Goal: Task Accomplishment & Management: Use online tool/utility

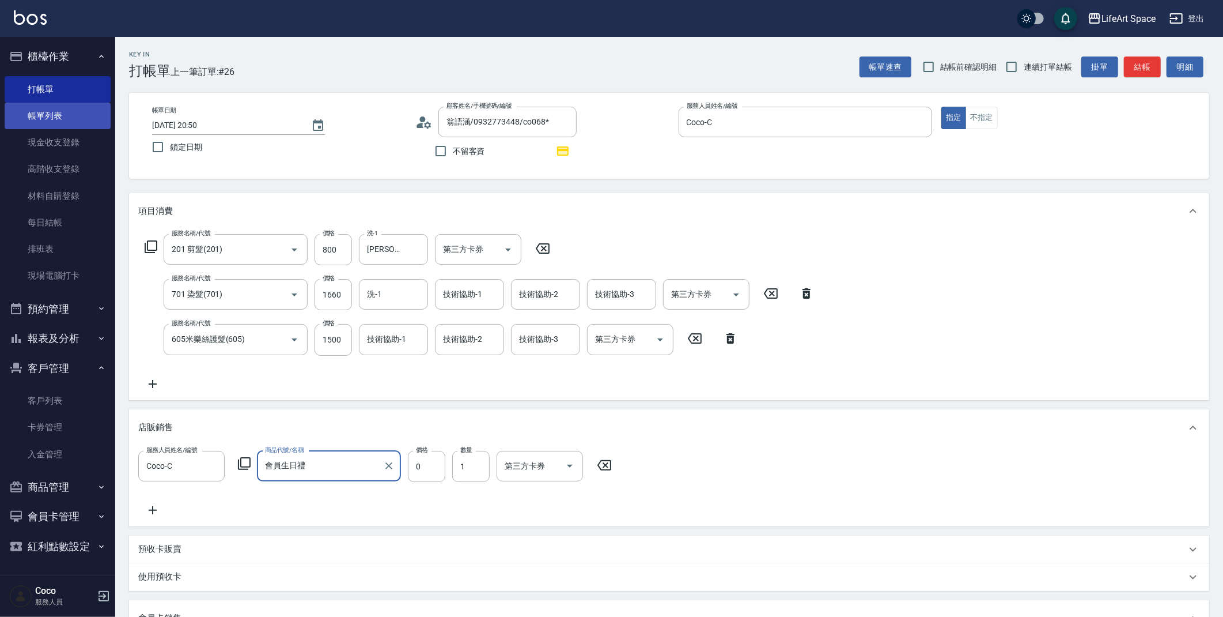
click at [62, 122] on link "帳單列表" at bounding box center [58, 116] width 106 height 27
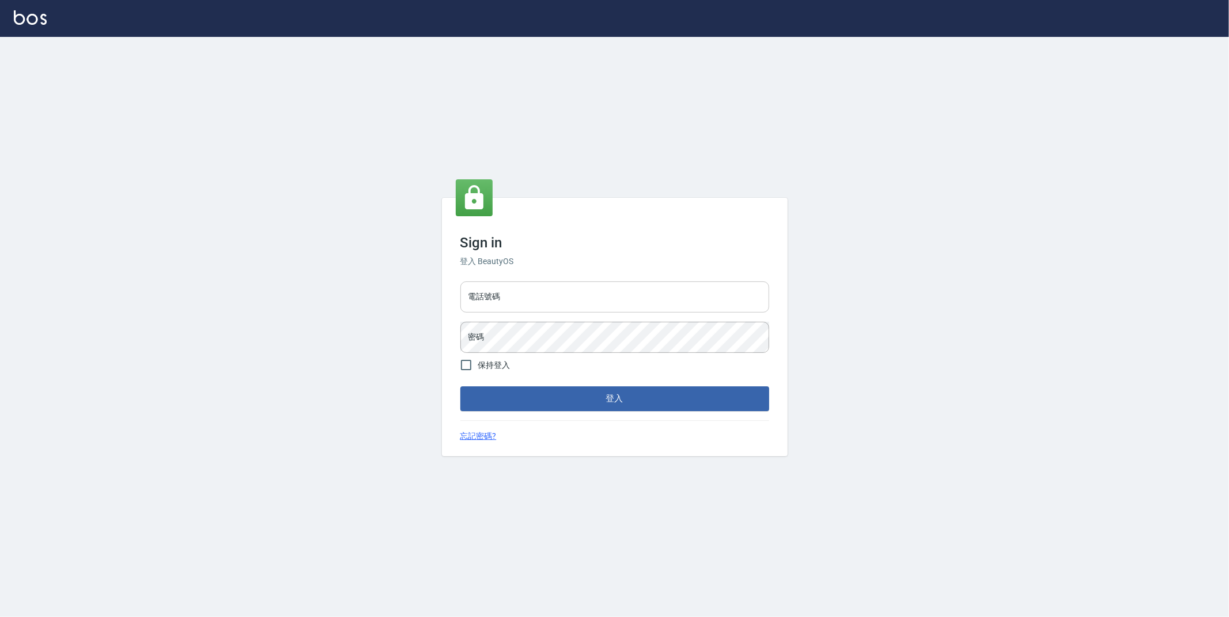
click at [521, 290] on input "電話號碼" at bounding box center [614, 296] width 309 height 31
type input "0910709790"
click at [460, 386] on button "登入" at bounding box center [614, 398] width 309 height 24
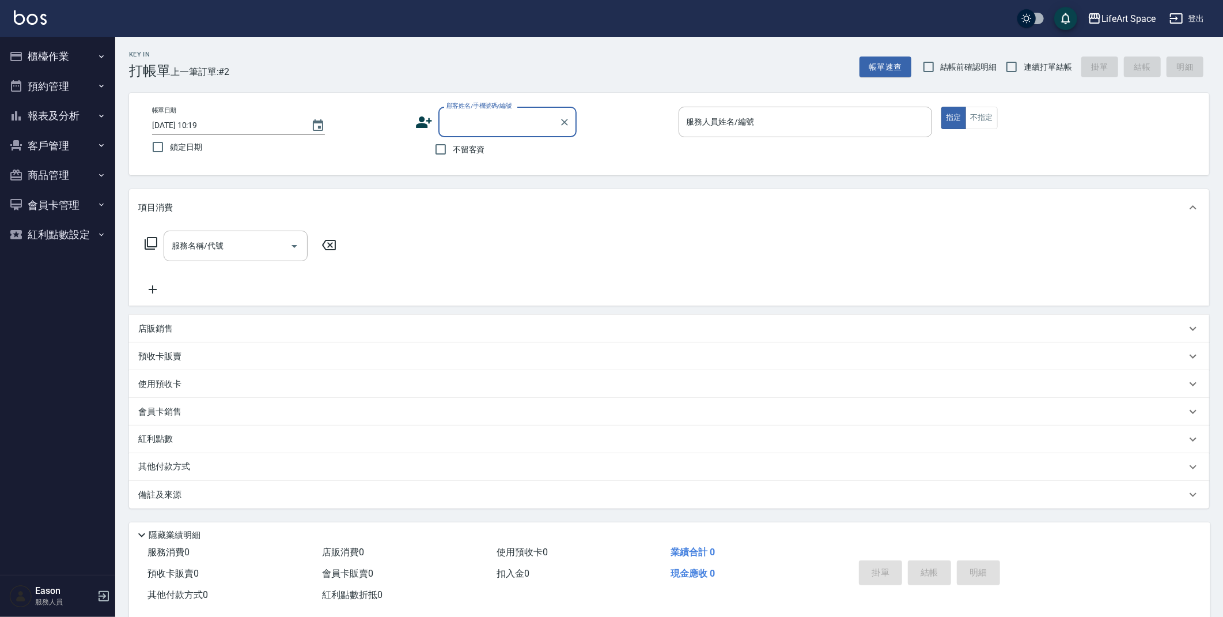
click at [62, 82] on button "預約管理" at bounding box center [58, 86] width 106 height 30
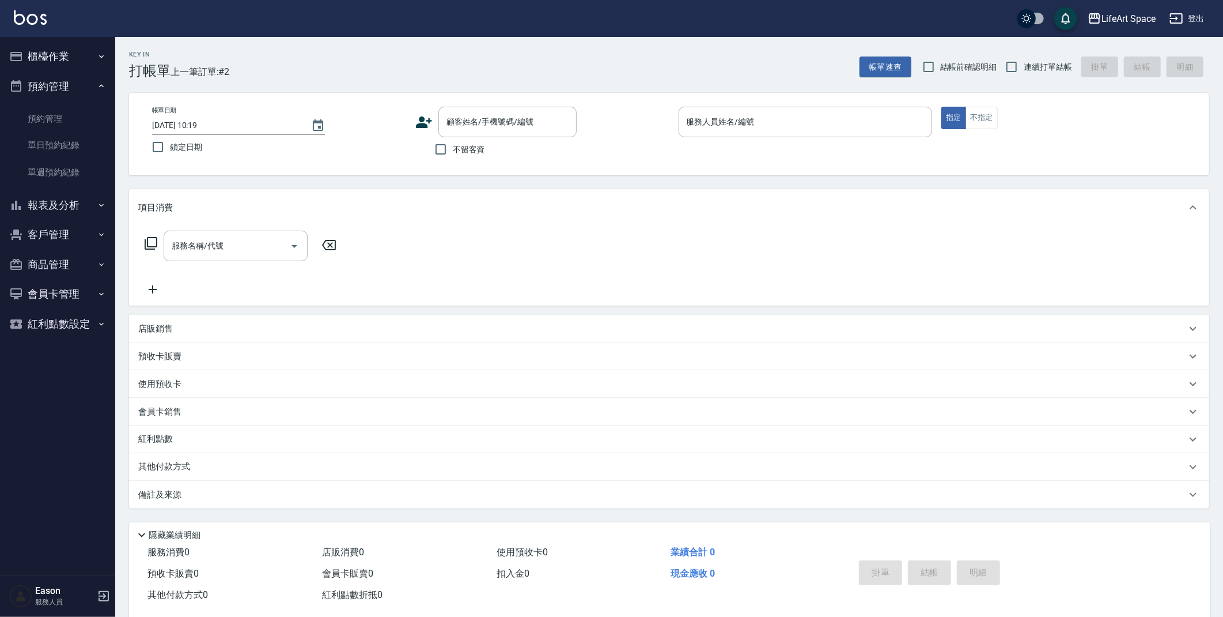
click at [74, 54] on button "櫃檯作業" at bounding box center [58, 56] width 106 height 30
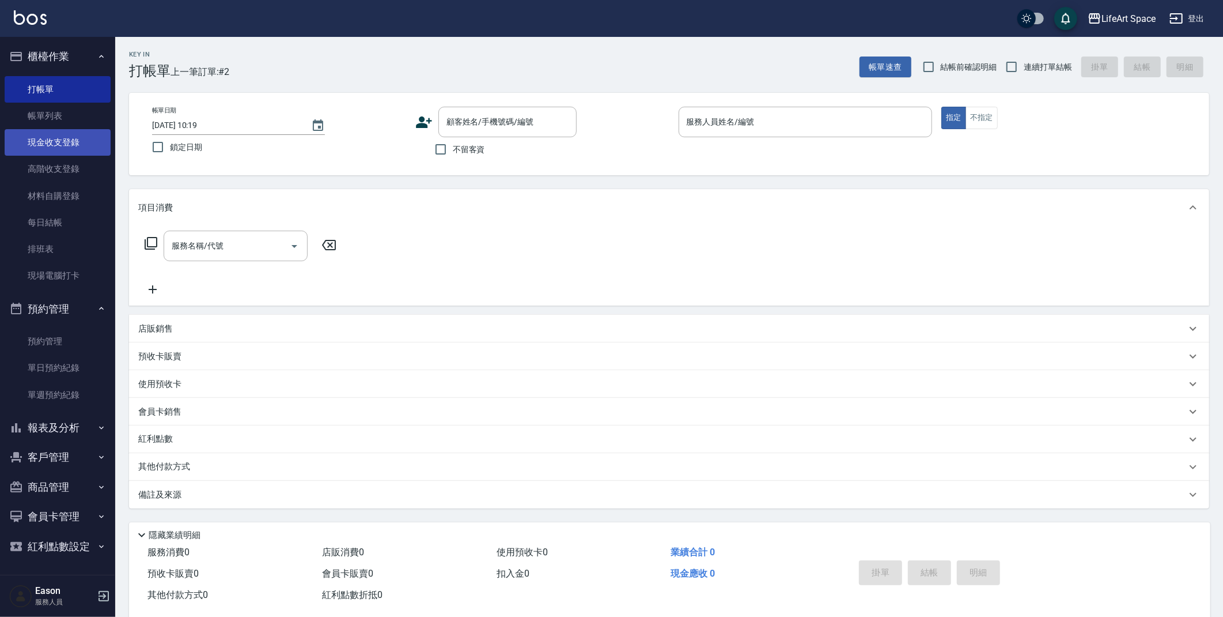
click at [74, 149] on link "現金收支登錄" at bounding box center [58, 142] width 106 height 27
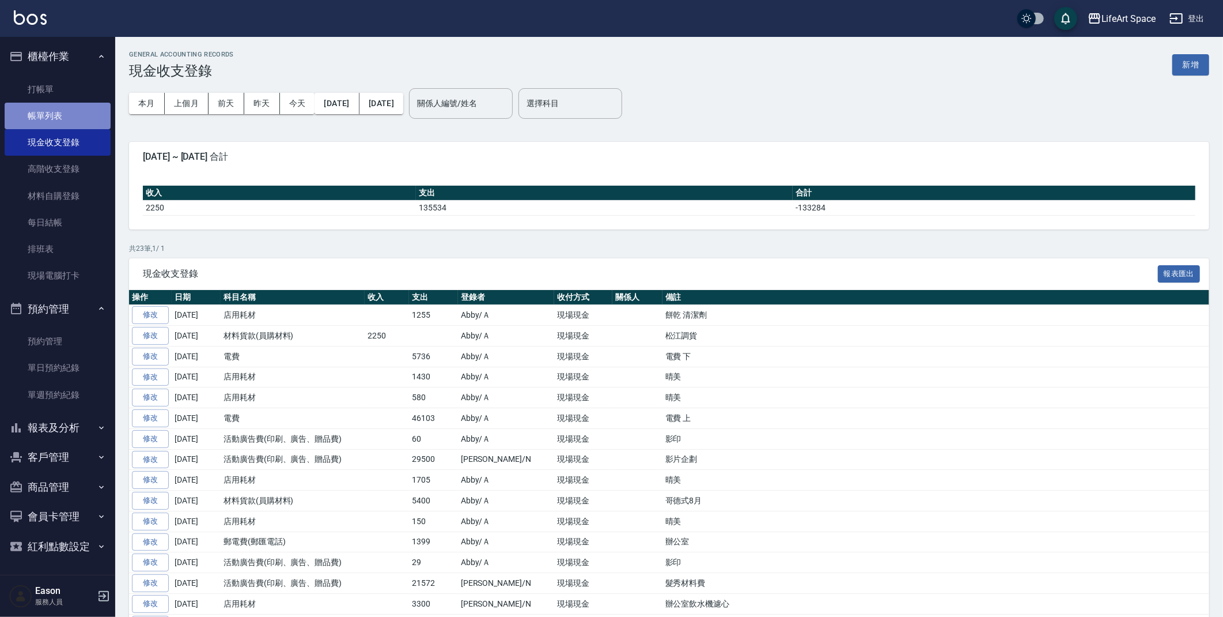
click at [62, 118] on link "帳單列表" at bounding box center [58, 116] width 106 height 27
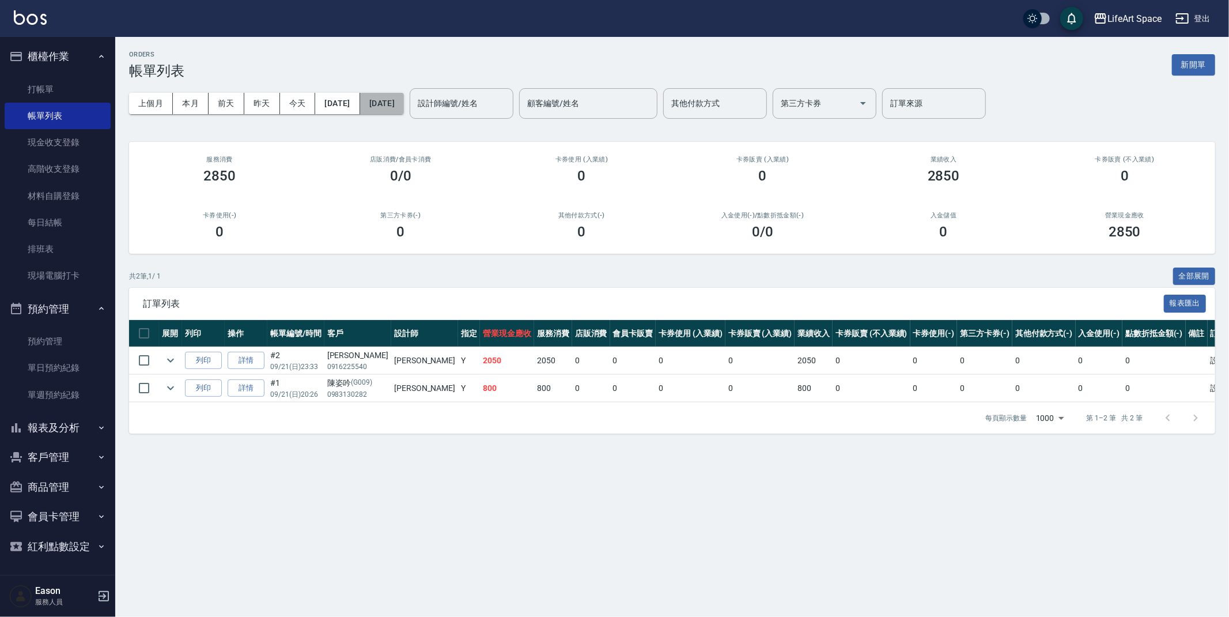
click at [404, 107] on button "[DATE]" at bounding box center [382, 103] width 44 height 21
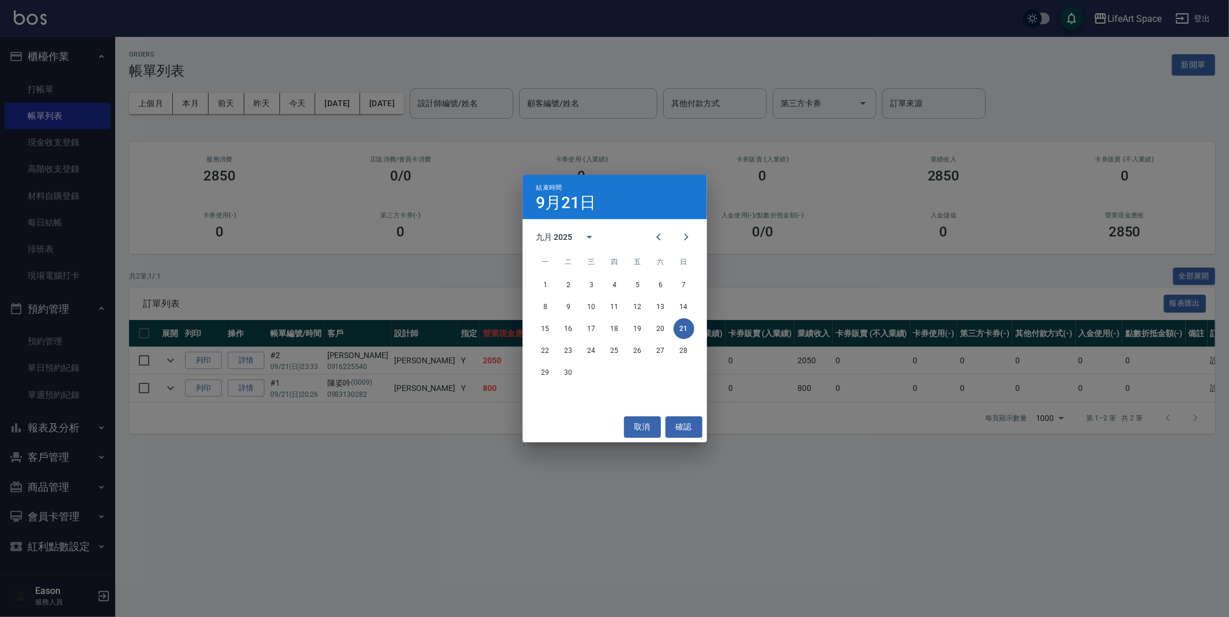
drag, startPoint x: 346, startPoint y: 59, endPoint x: 343, endPoint y: 86, distance: 27.2
click at [346, 59] on div "結束時間 [DATE] 九月 2025 一 二 三 四 五 六 日 1 2 3 4 5 6 7 8 9 10 11 12 13 14 15 16 17 18 …" at bounding box center [614, 308] width 1229 height 617
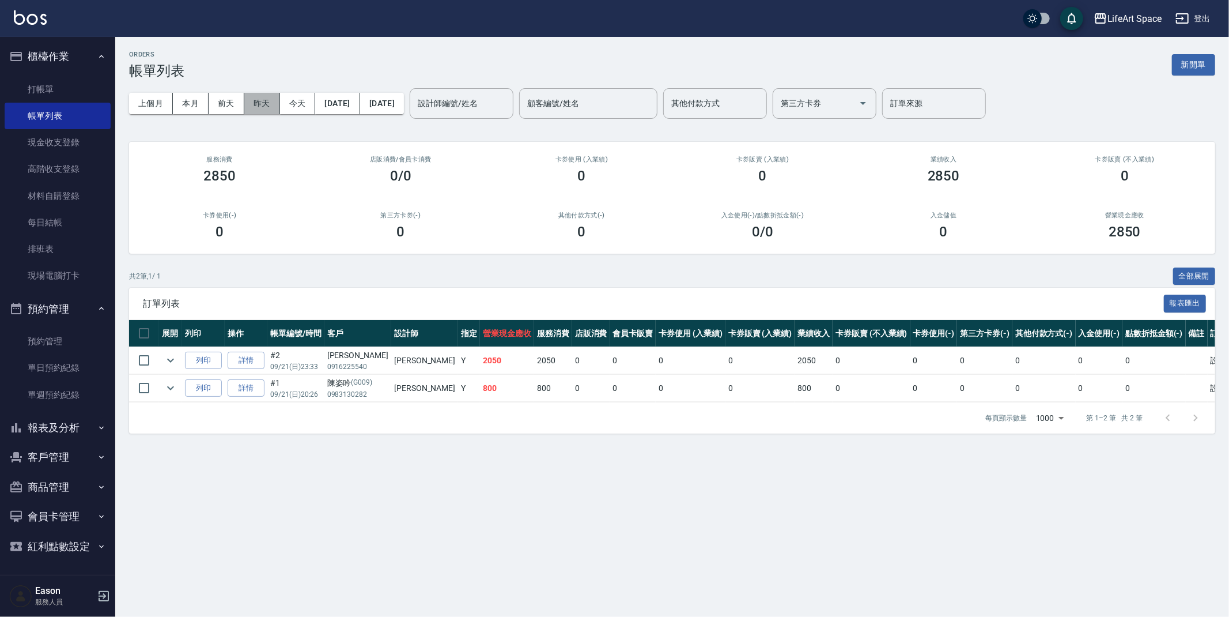
click at [258, 108] on button "昨天" at bounding box center [262, 103] width 36 height 21
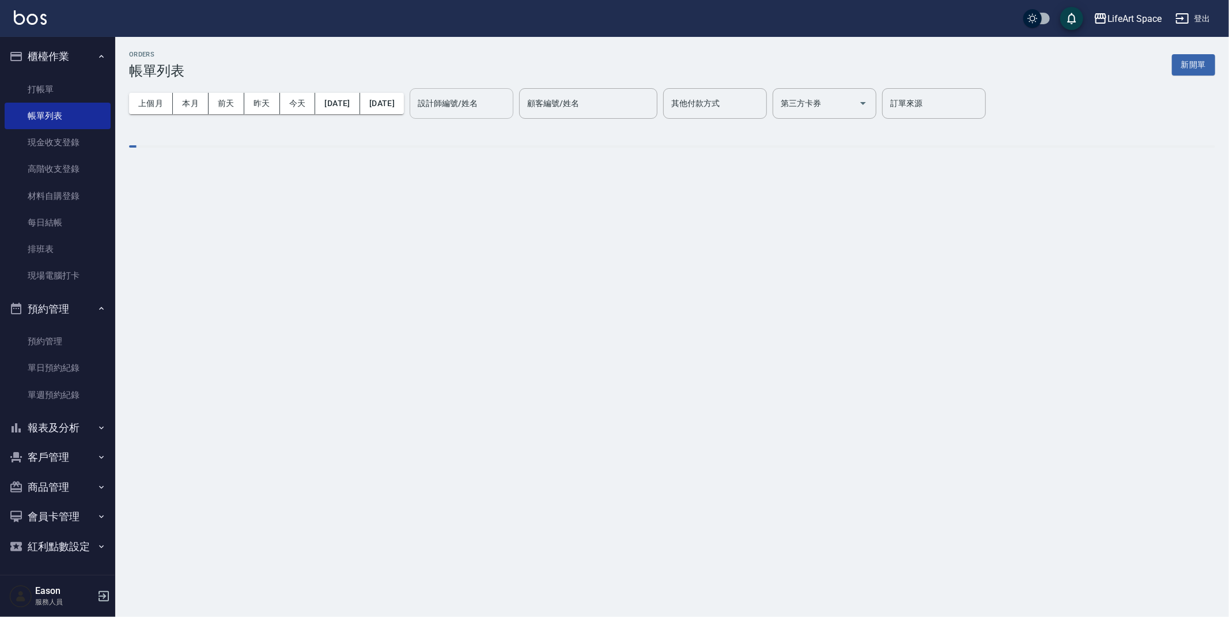
click at [508, 109] on input "設計師編號/姓名" at bounding box center [461, 103] width 93 height 20
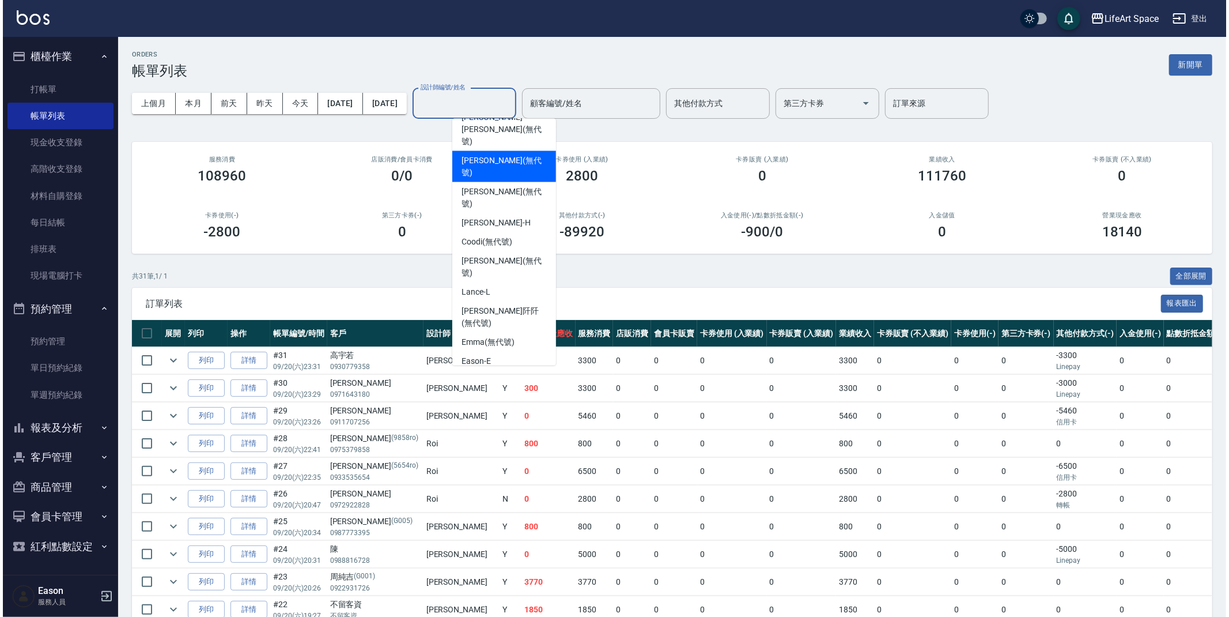
scroll to position [199, 0]
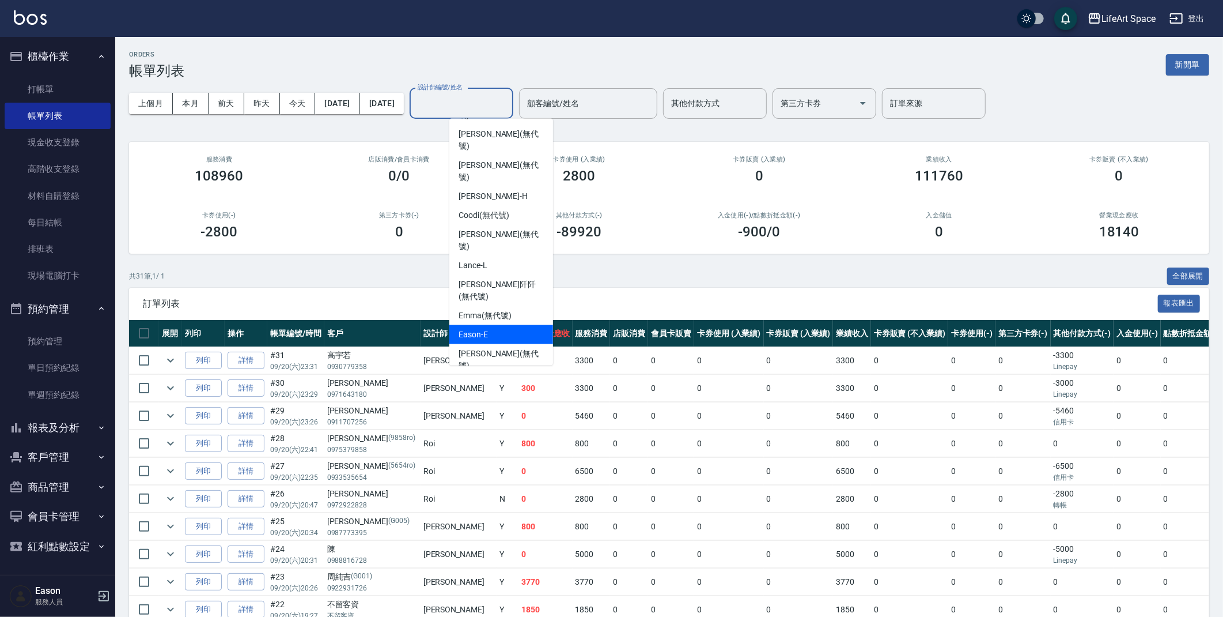
click at [485, 328] on span "Eason -E" at bounding box center [473, 334] width 29 height 12
type input "Eason-E"
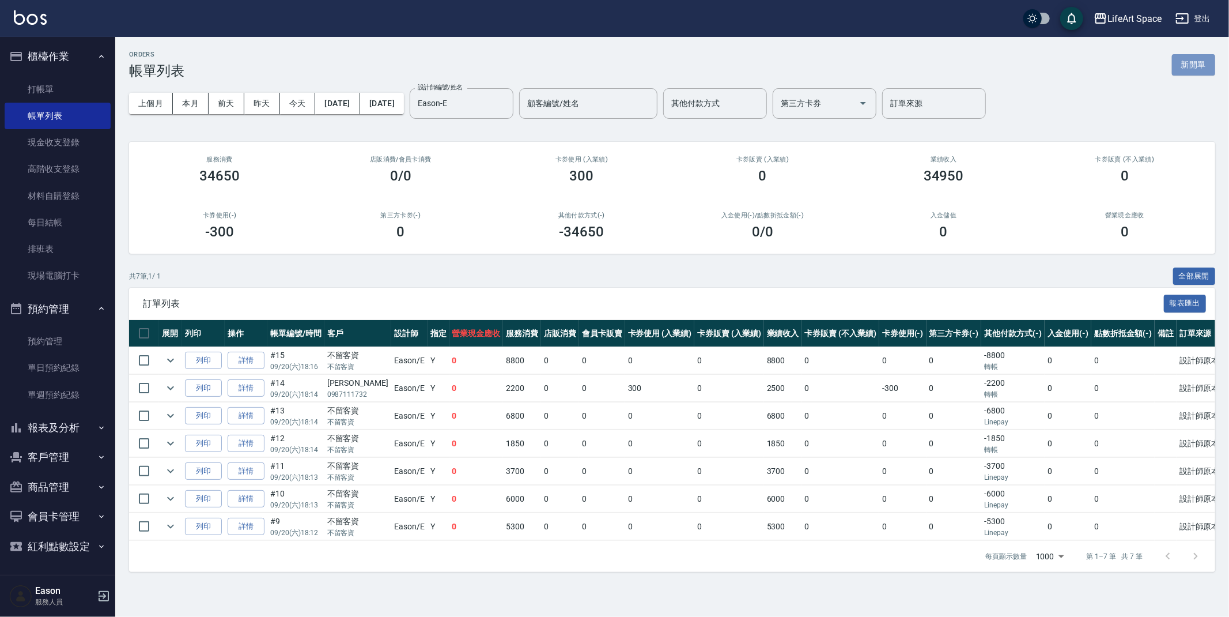
click at [1192, 65] on button "新開單" at bounding box center [1193, 64] width 43 height 21
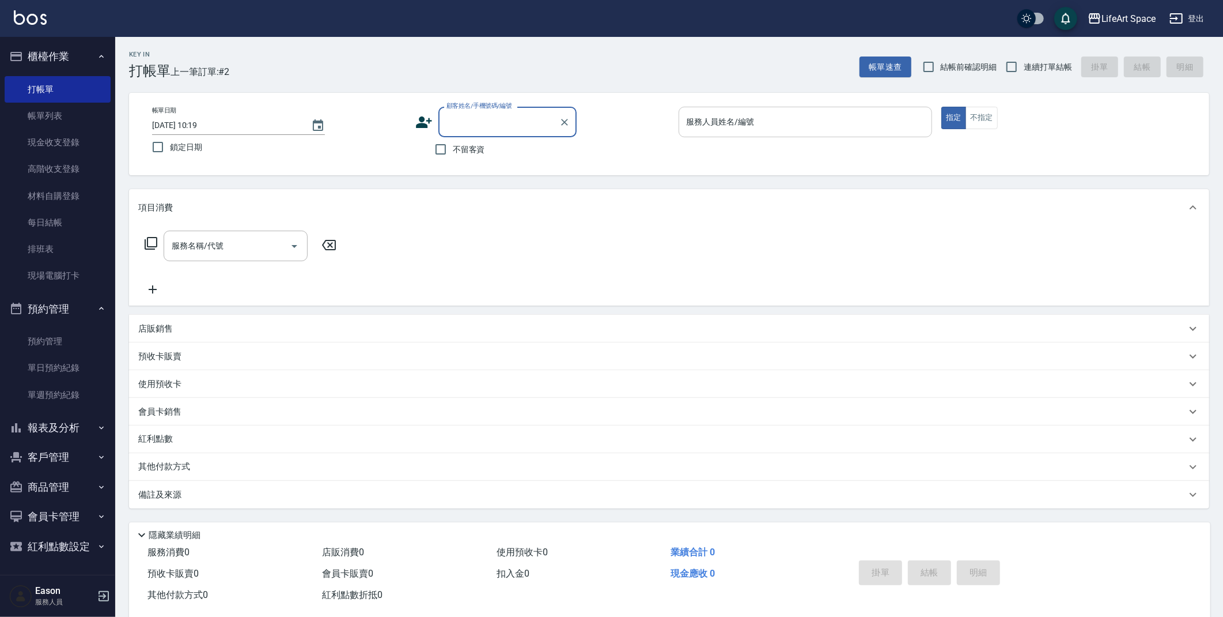
click at [834, 126] on input "服務人員姓名/編號" at bounding box center [806, 122] width 244 height 20
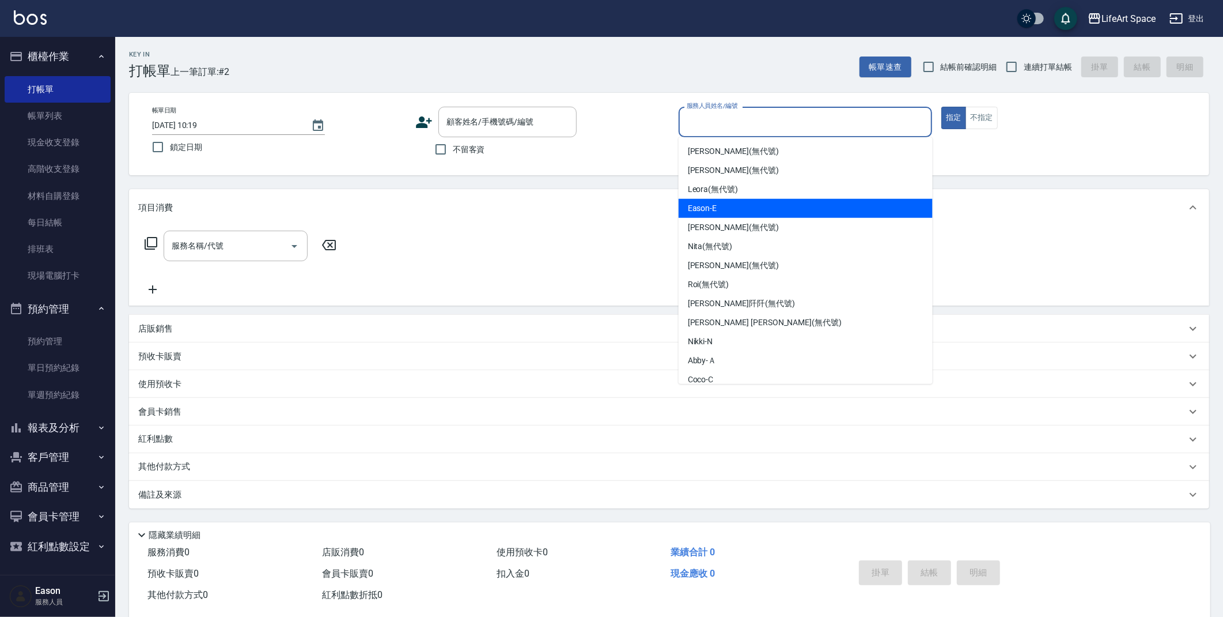
drag, startPoint x: 771, startPoint y: 211, endPoint x: 731, endPoint y: 205, distance: 40.3
click at [771, 211] on div "Eason -E" at bounding box center [806, 208] width 254 height 19
type input "Eason-E"
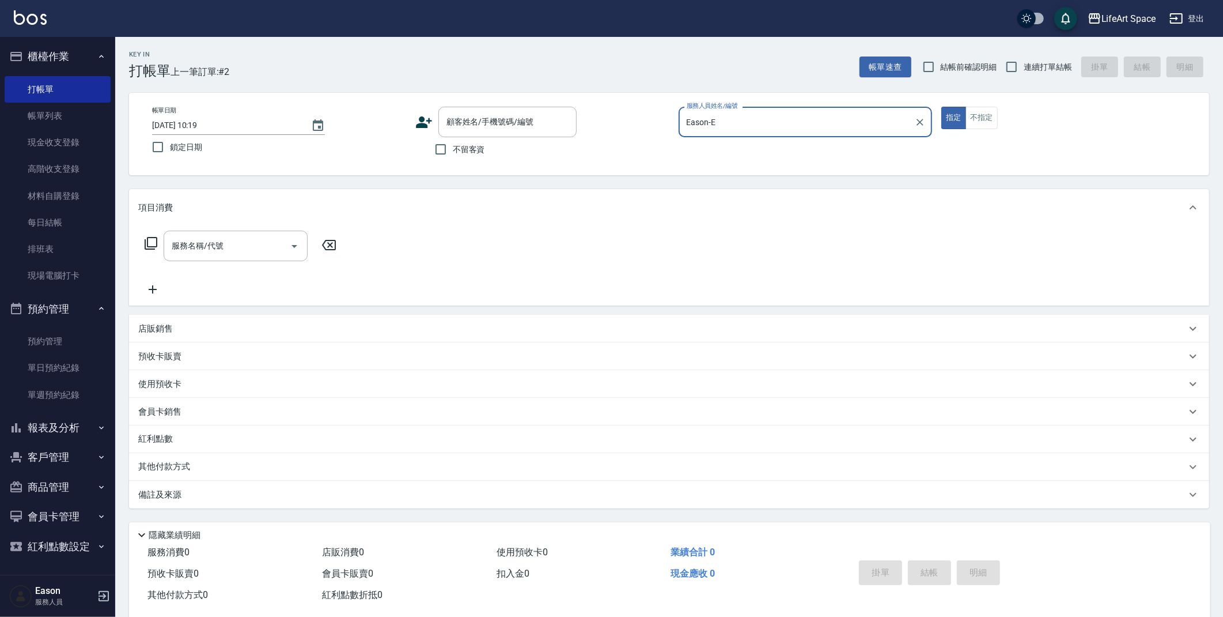
drag, startPoint x: 445, startPoint y: 148, endPoint x: 428, endPoint y: 156, distance: 19.1
click at [445, 147] on input "不留客資" at bounding box center [441, 149] width 24 height 24
checkbox input "true"
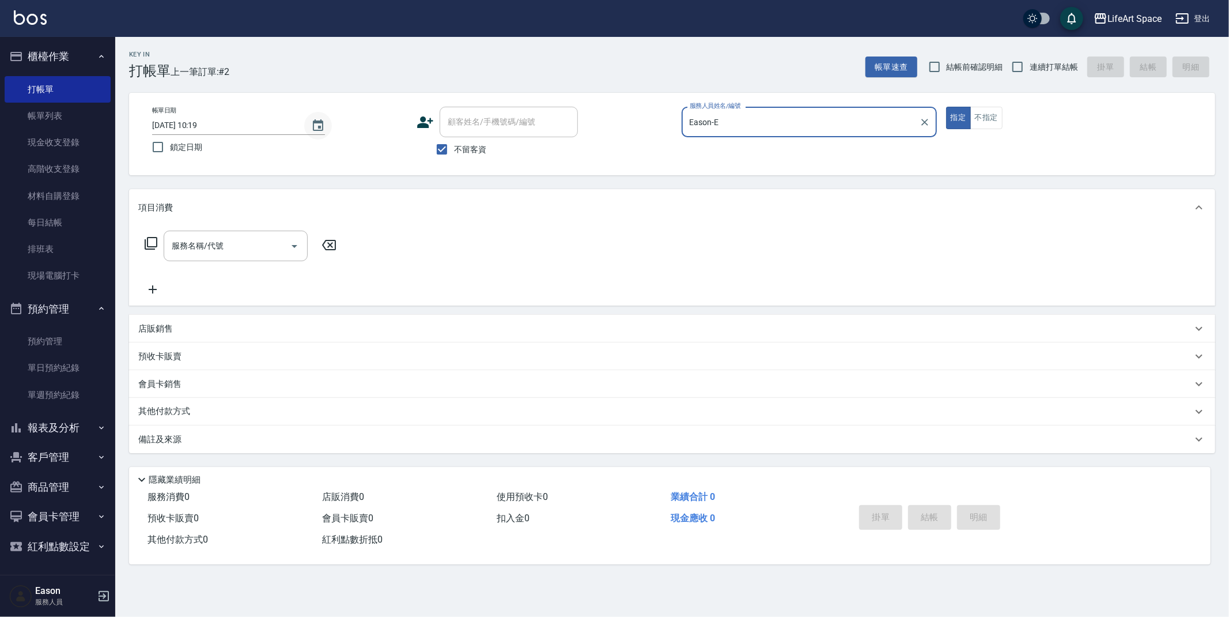
click at [311, 124] on icon "Choose date, selected date is 2025-09-21" at bounding box center [318, 126] width 14 height 14
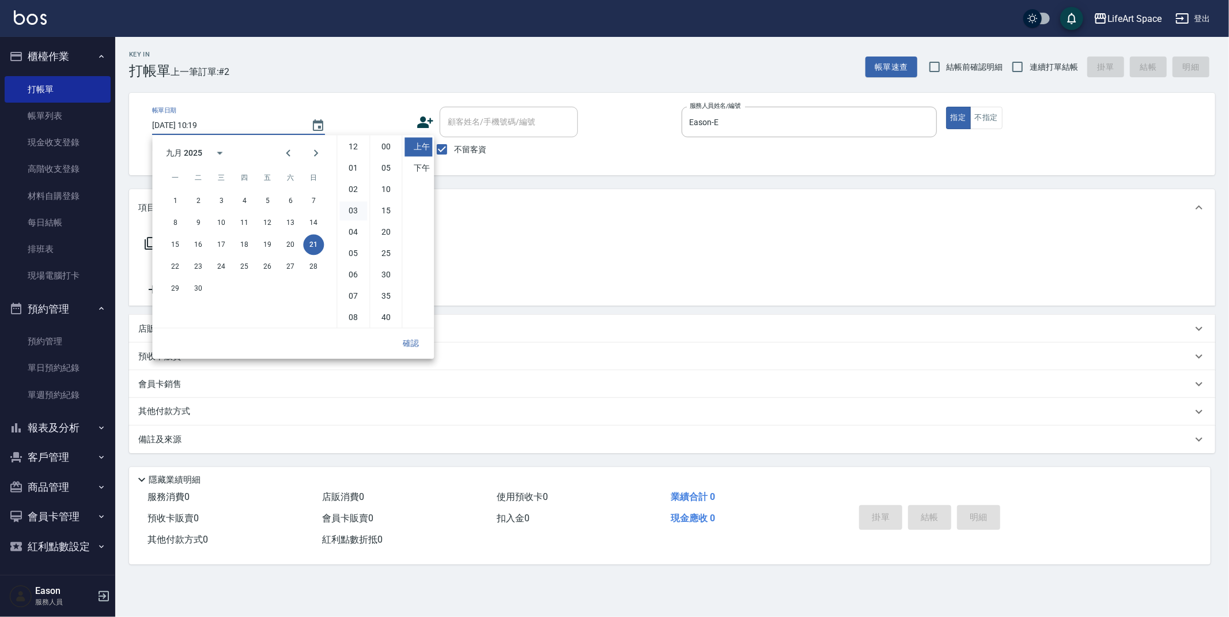
scroll to position [64, 0]
click at [291, 244] on button "20" at bounding box center [290, 244] width 21 height 21
type input "[DATE] 10:19"
click at [415, 348] on button "確認" at bounding box center [410, 342] width 37 height 21
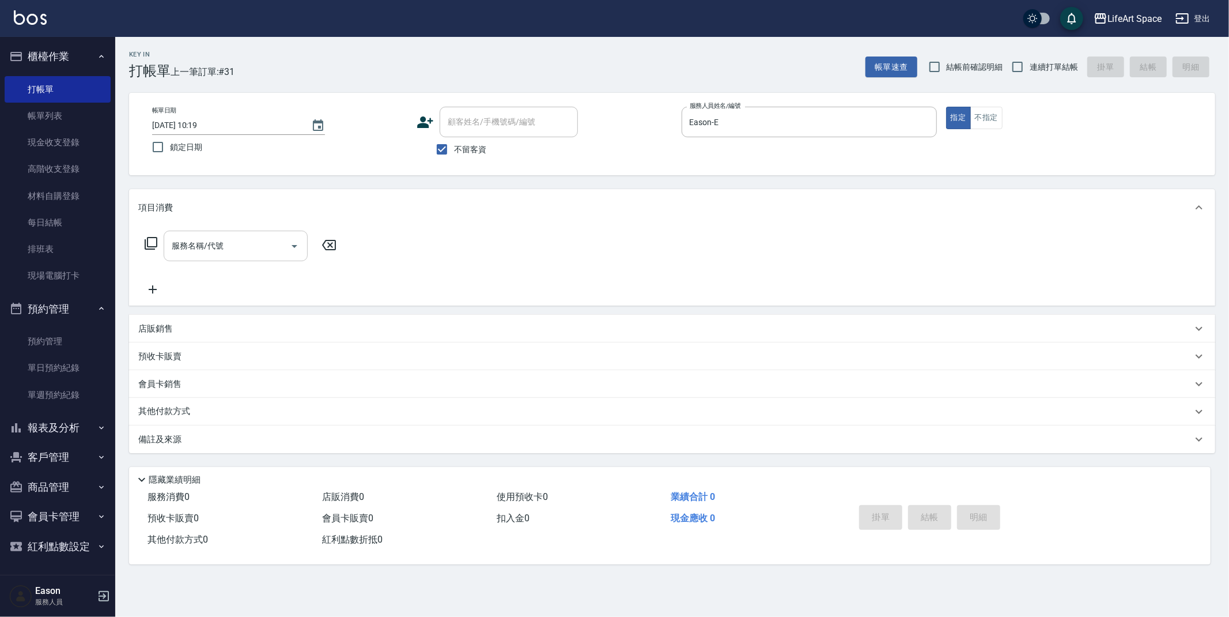
click at [250, 245] on input "服務名稱/代號" at bounding box center [227, 246] width 116 height 20
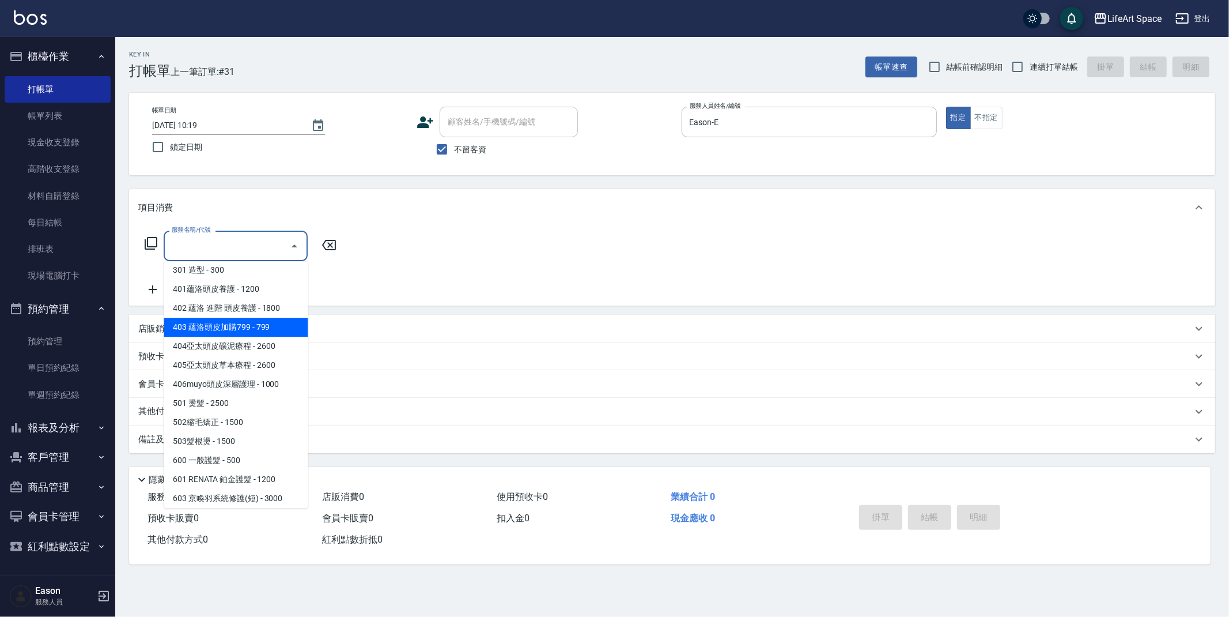
scroll to position [180, 0]
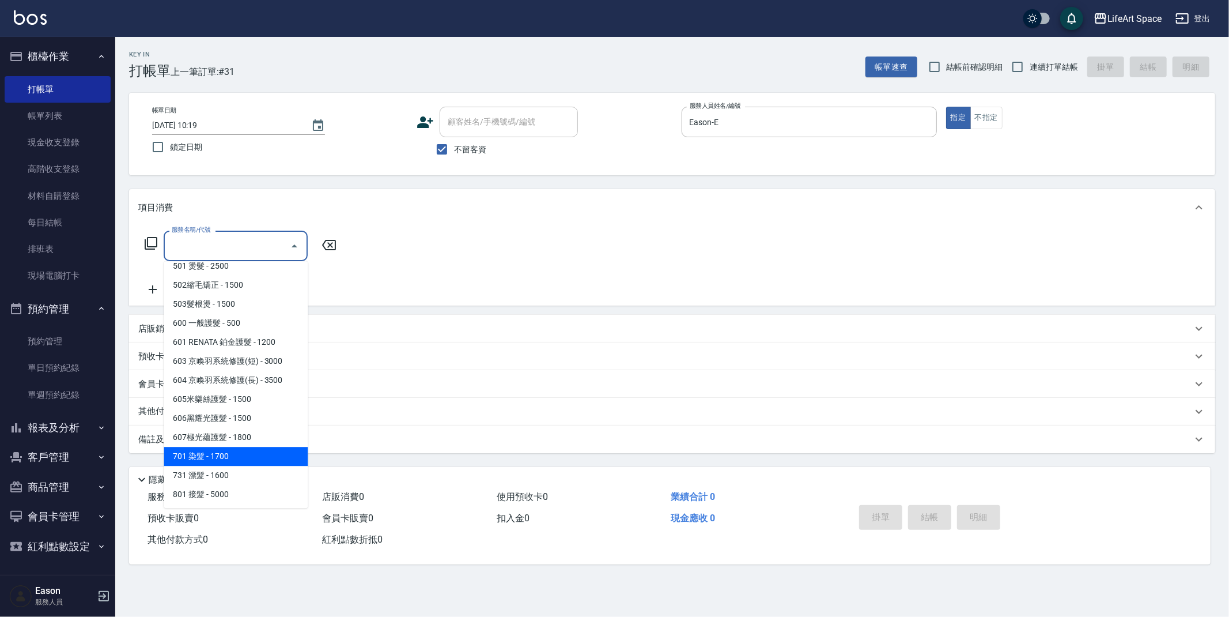
drag, startPoint x: 229, startPoint y: 457, endPoint x: 319, endPoint y: 313, distance: 170.1
click at [229, 456] on span "701 染髮 - 1700" at bounding box center [236, 456] width 144 height 19
type input "701 染髮(701)"
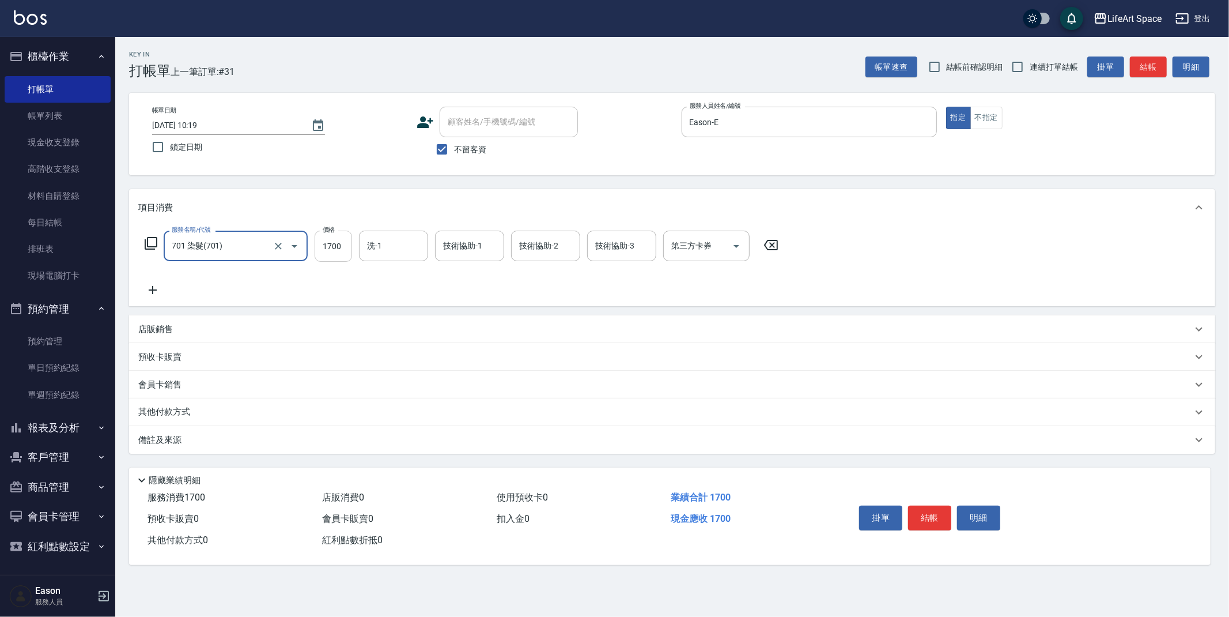
click at [341, 245] on input "1700" at bounding box center [333, 245] width 37 height 31
type input "8300"
drag, startPoint x: 429, startPoint y: 249, endPoint x: 422, endPoint y: 250, distance: 6.4
click at [426, 248] on form "洗-1 洗-1" at bounding box center [397, 245] width 76 height 31
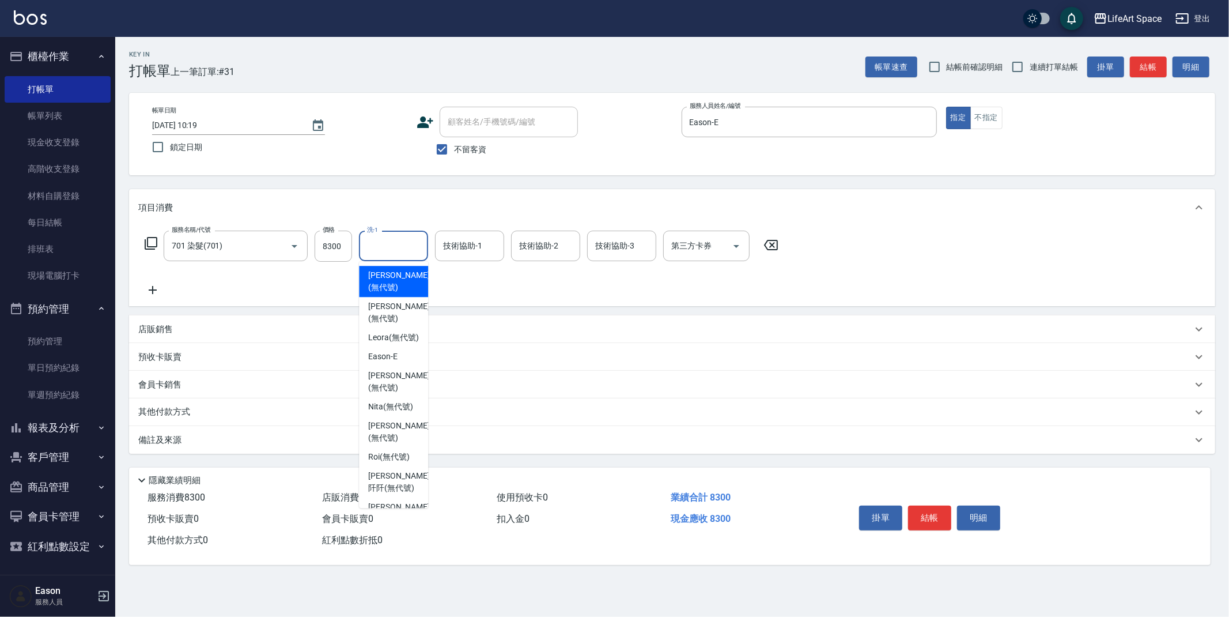
click at [411, 249] on input "洗-1" at bounding box center [393, 246] width 59 height 20
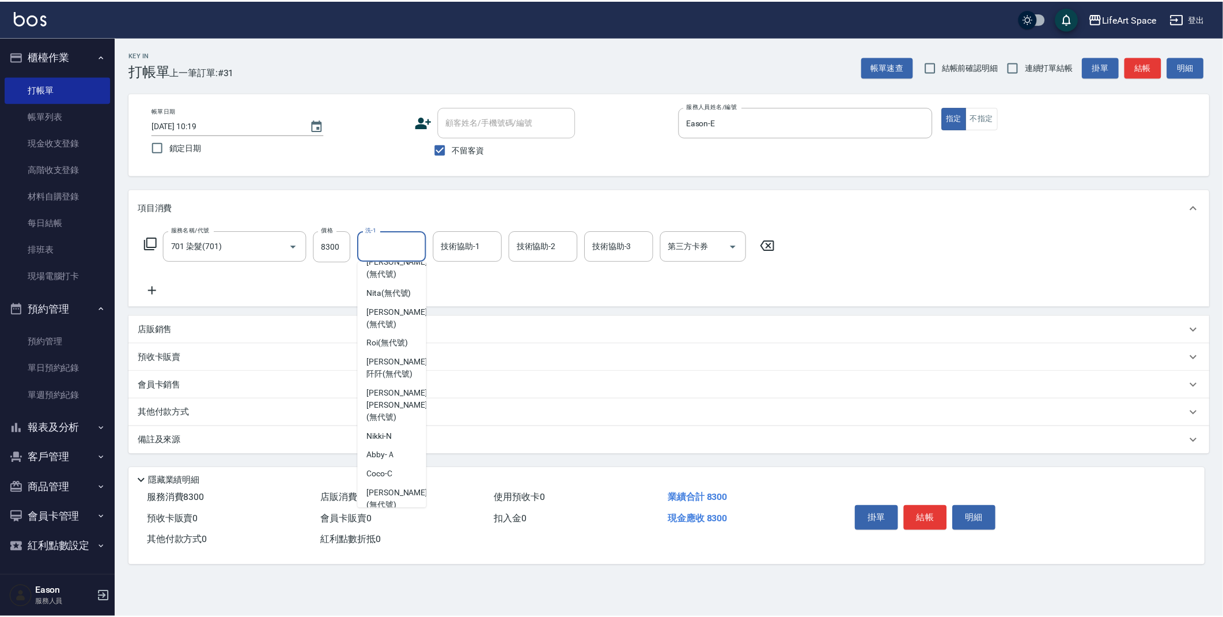
scroll to position [67, 0]
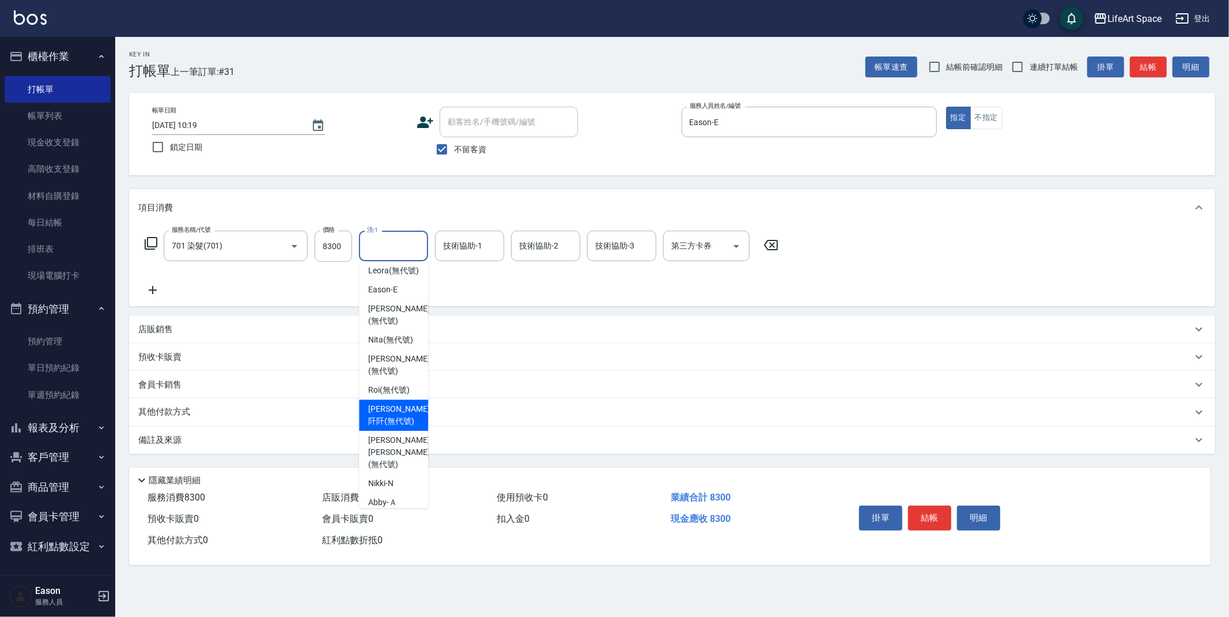
click at [398, 427] on span "[PERSON_NAME]阡 (無代號)" at bounding box center [398, 415] width 61 height 24
type input "[PERSON_NAME]阡(無代號)"
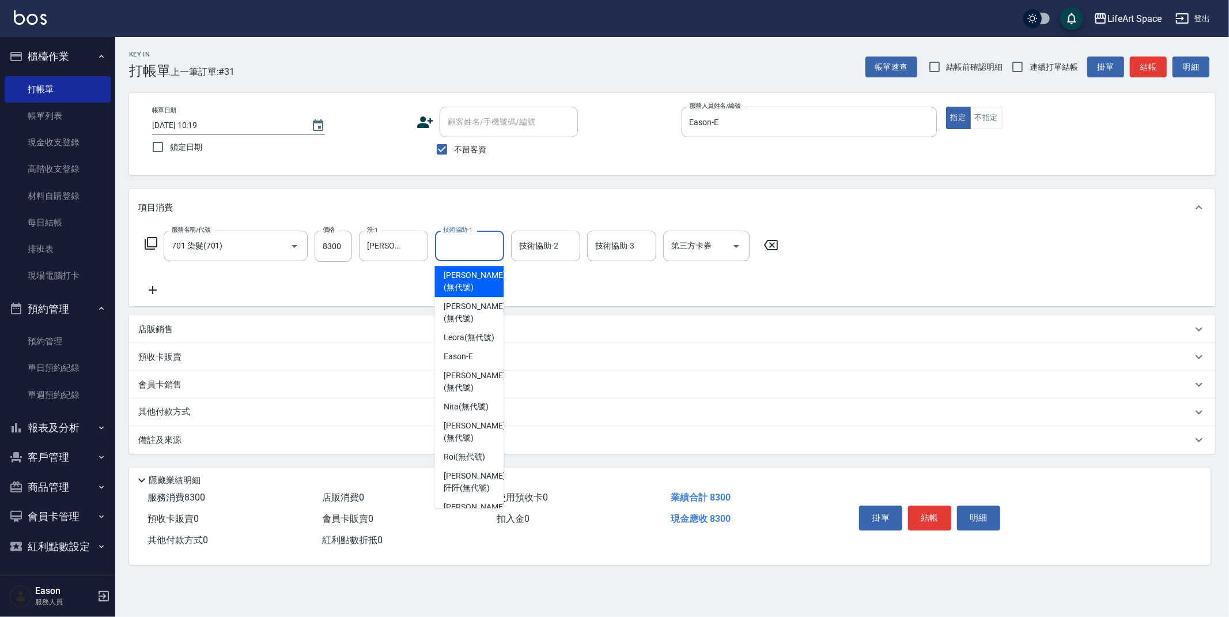
click at [470, 253] on input "技術協助-1" at bounding box center [469, 246] width 59 height 20
click at [479, 490] on span "[PERSON_NAME]阡 (無代號)" at bounding box center [474, 482] width 61 height 24
type input "[PERSON_NAME]阡(無代號)"
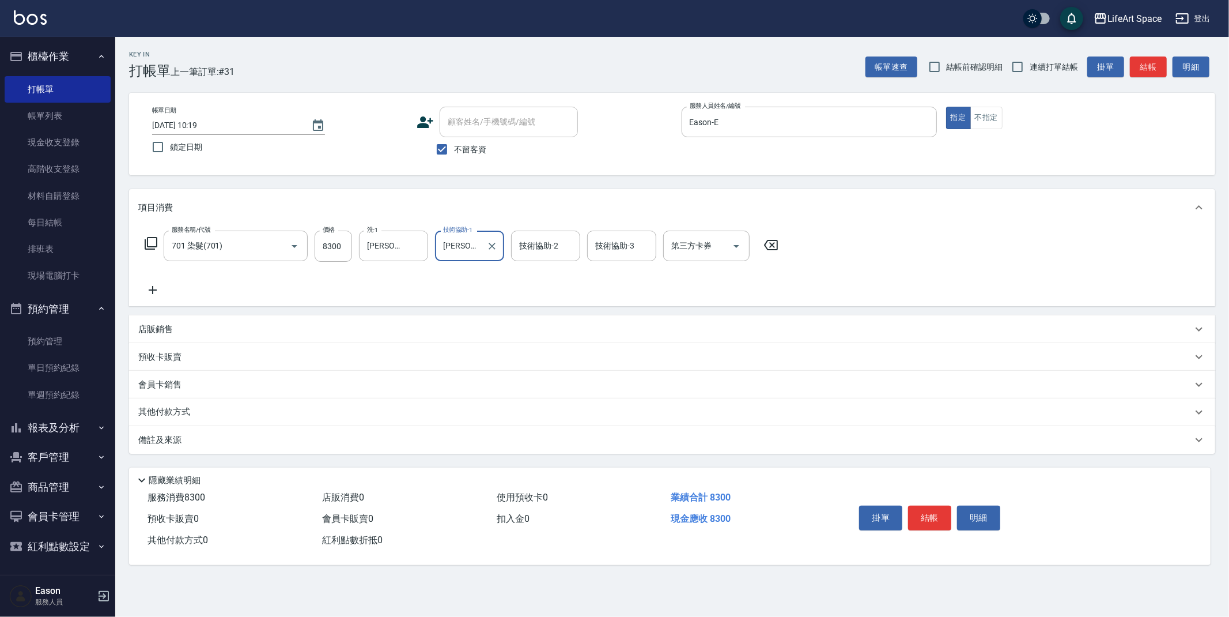
click at [536, 250] on div "技術協助-2 技術協助-2" at bounding box center [545, 245] width 69 height 31
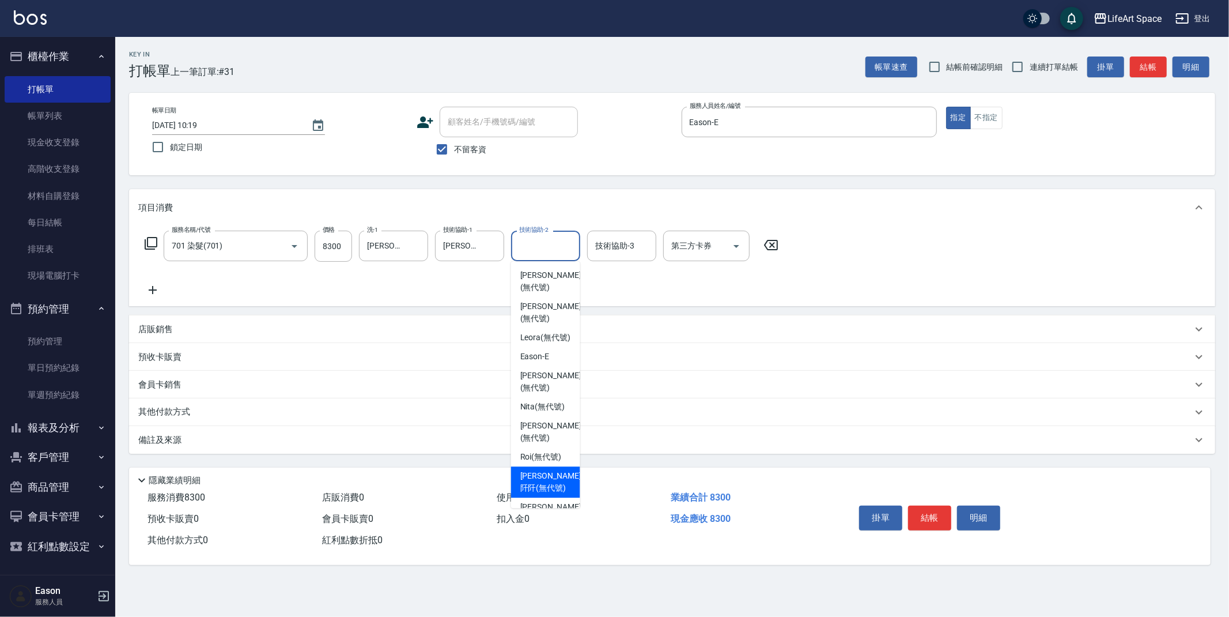
click at [548, 494] on span "[PERSON_NAME]阡 (無代號)" at bounding box center [550, 482] width 61 height 24
type input "[PERSON_NAME]阡(無代號)"
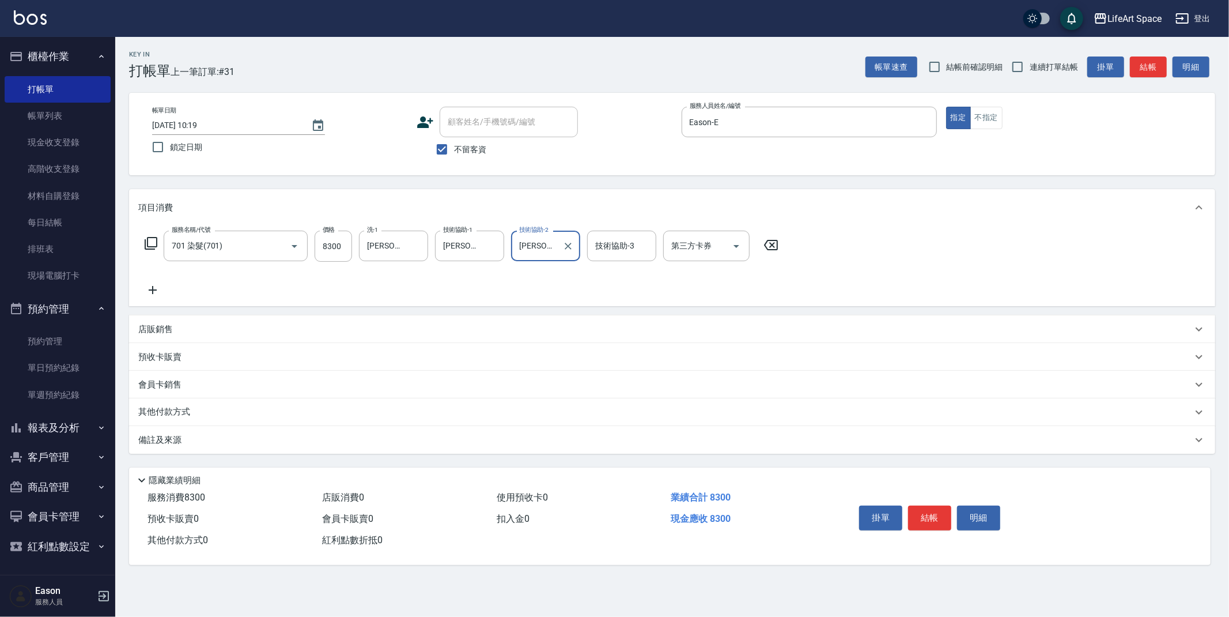
click at [615, 241] on div "技術協助-3 技術協助-3" at bounding box center [621, 245] width 69 height 31
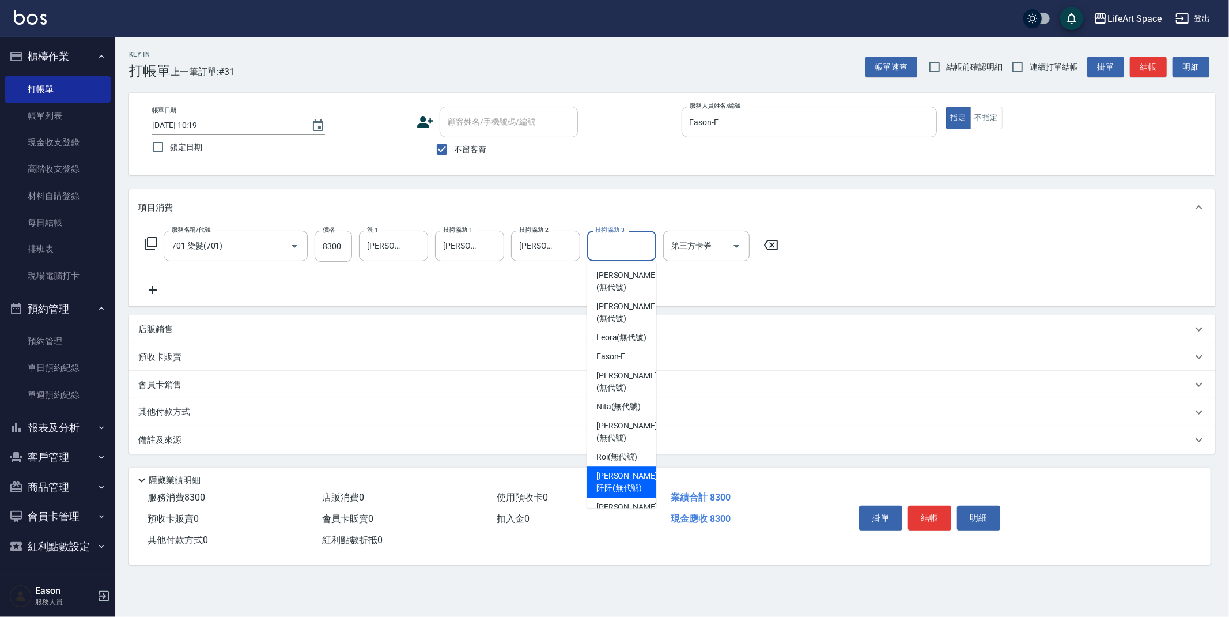
click at [620, 492] on span "[PERSON_NAME]阡 (無代號)" at bounding box center [626, 482] width 61 height 24
type input "[PERSON_NAME]阡(無代號)"
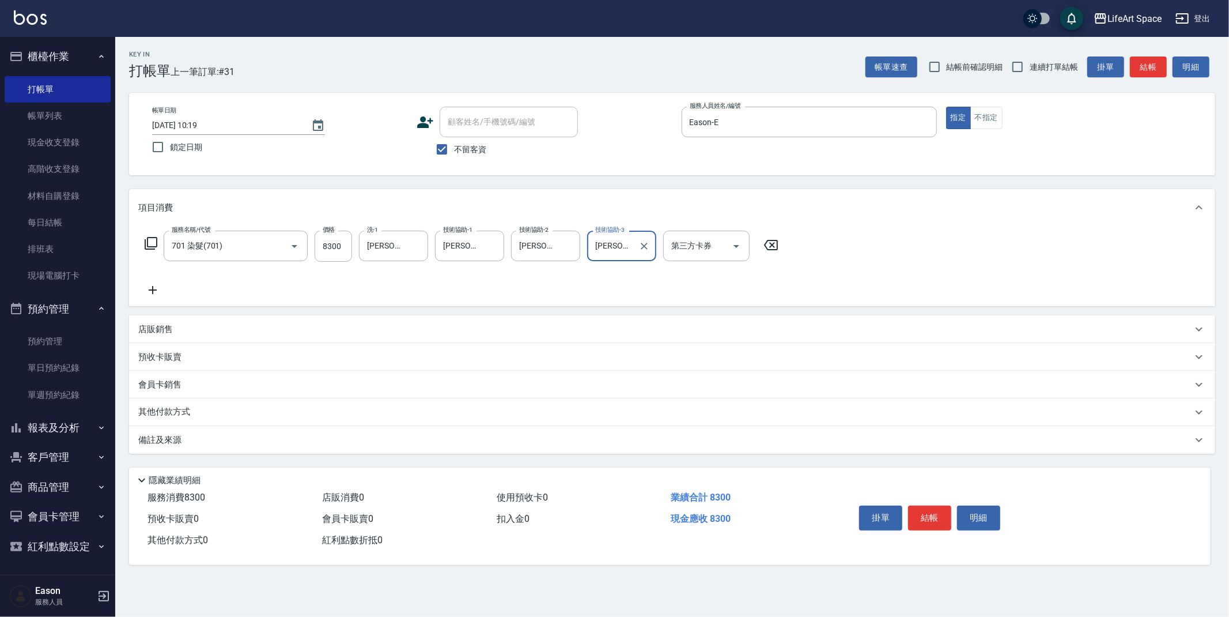
click at [425, 445] on div "備註及來源" at bounding box center [665, 440] width 1054 height 12
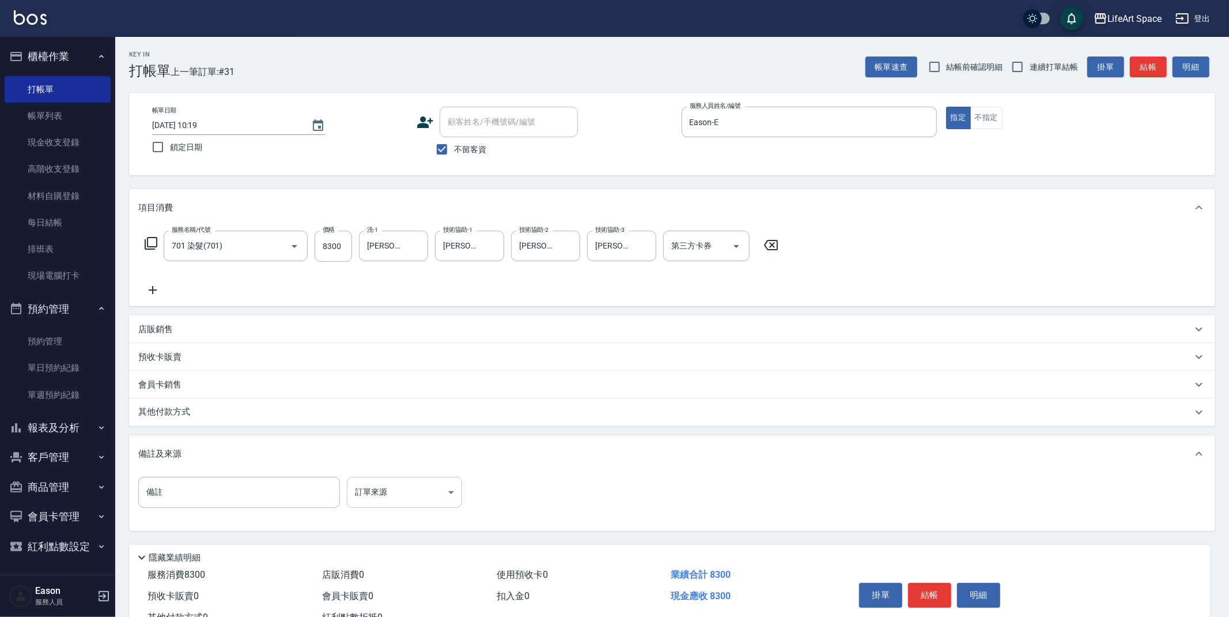
click at [423, 489] on body "LifeArt Space 登出 櫃檯作業 打帳單 帳單列表 現金收支登錄 高階收支登錄 材料自購登錄 每日結帳 排班表 現場電腦打卡 預約管理 預約管理 單…" at bounding box center [614, 328] width 1229 height 656
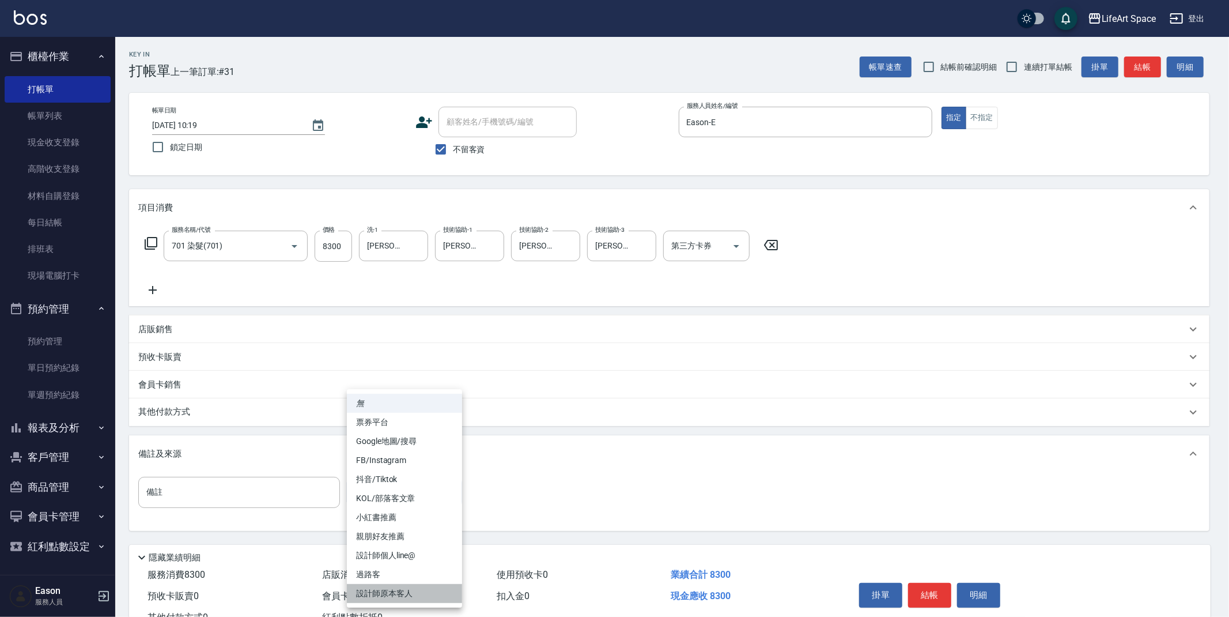
drag, startPoint x: 411, startPoint y: 589, endPoint x: 406, endPoint y: 595, distance: 6.9
click at [411, 589] on li "設計師原本客人" at bounding box center [404, 593] width 115 height 19
type input "設計師原本客人"
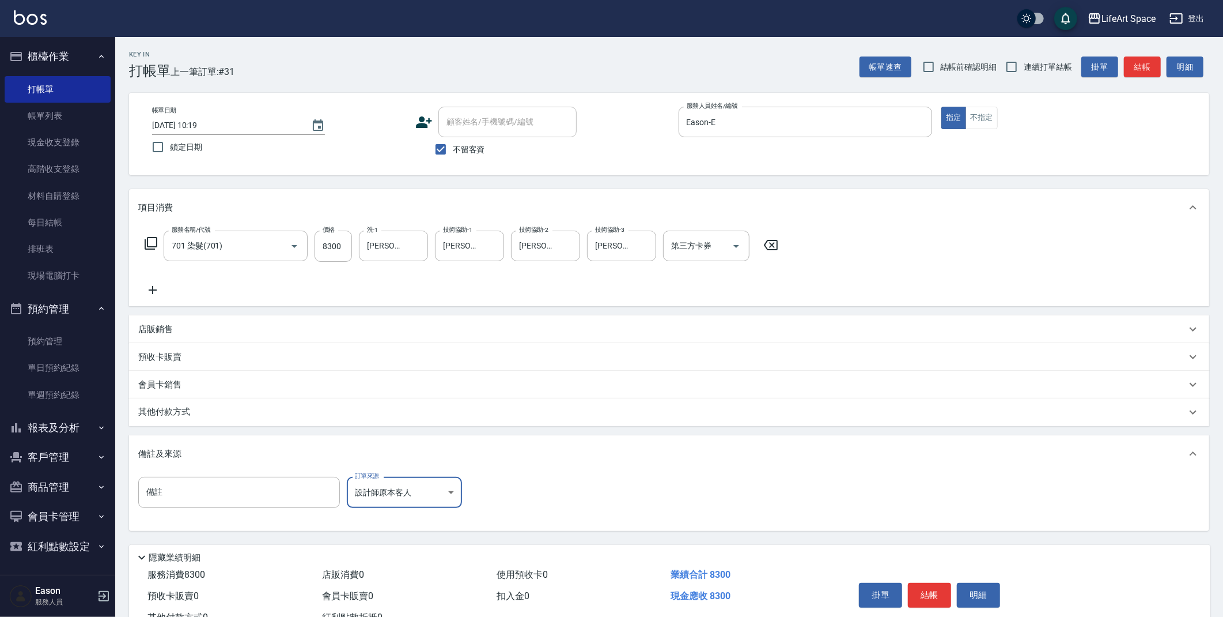
click at [220, 417] on div "其他付款方式" at bounding box center [662, 412] width 1048 height 13
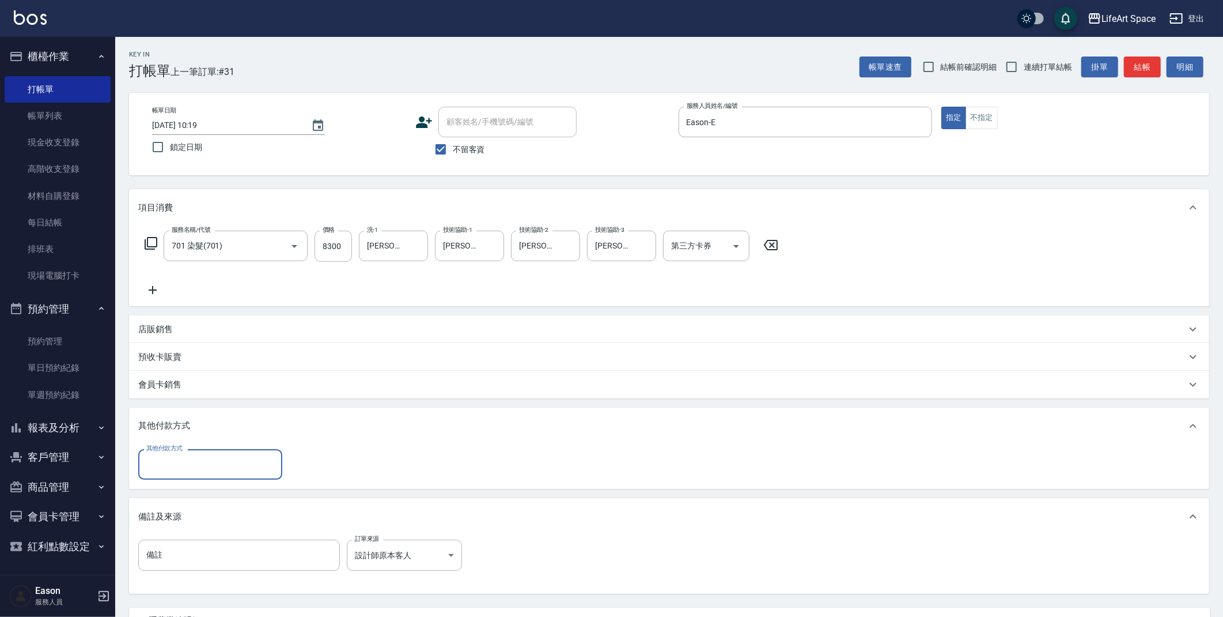
scroll to position [0, 0]
click at [197, 469] on input "其他付款方式" at bounding box center [210, 464] width 134 height 20
click at [183, 526] on span "信用卡" at bounding box center [210, 531] width 144 height 19
type input "信用卡"
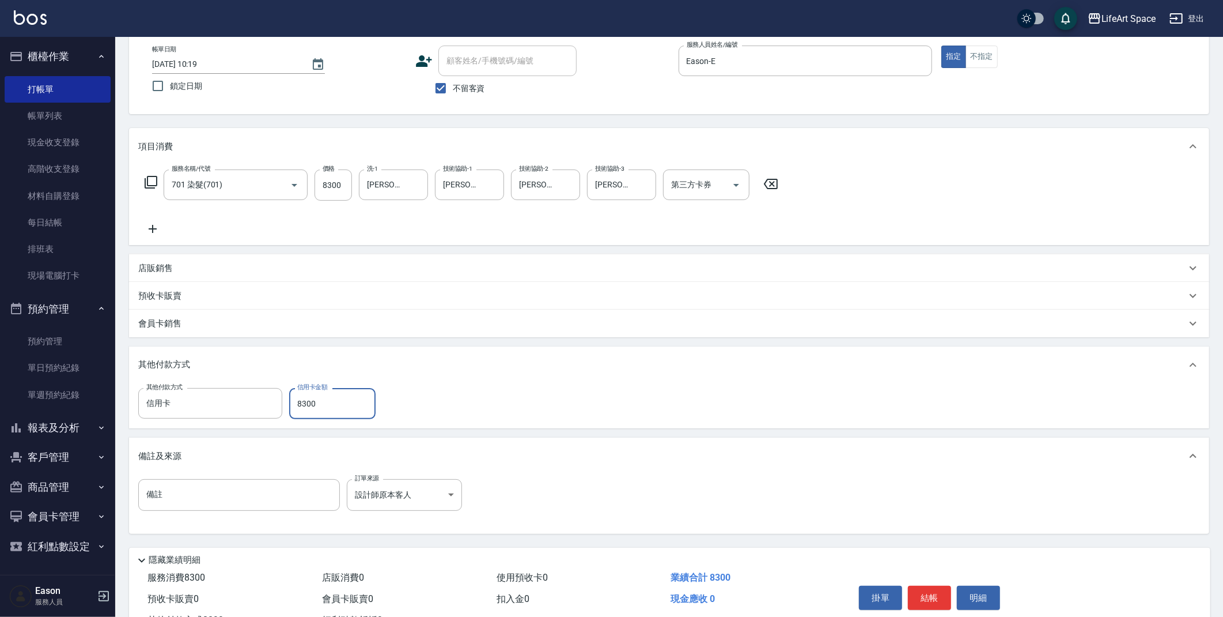
scroll to position [107, 0]
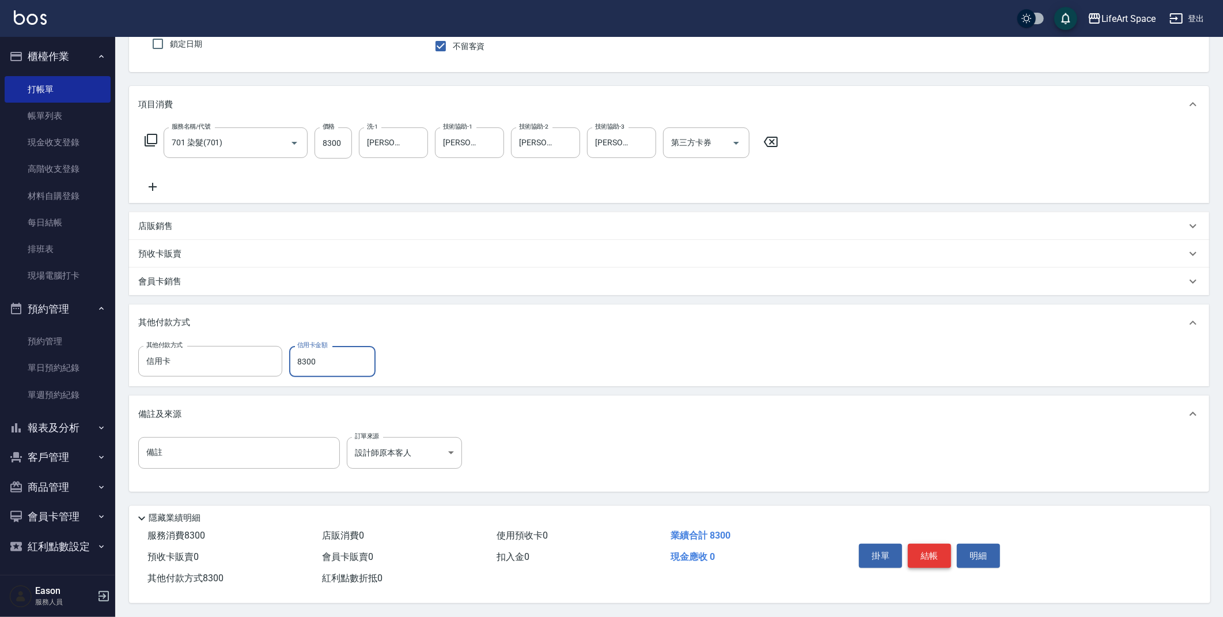
type input "8300"
click at [933, 554] on button "結帳" at bounding box center [929, 555] width 43 height 24
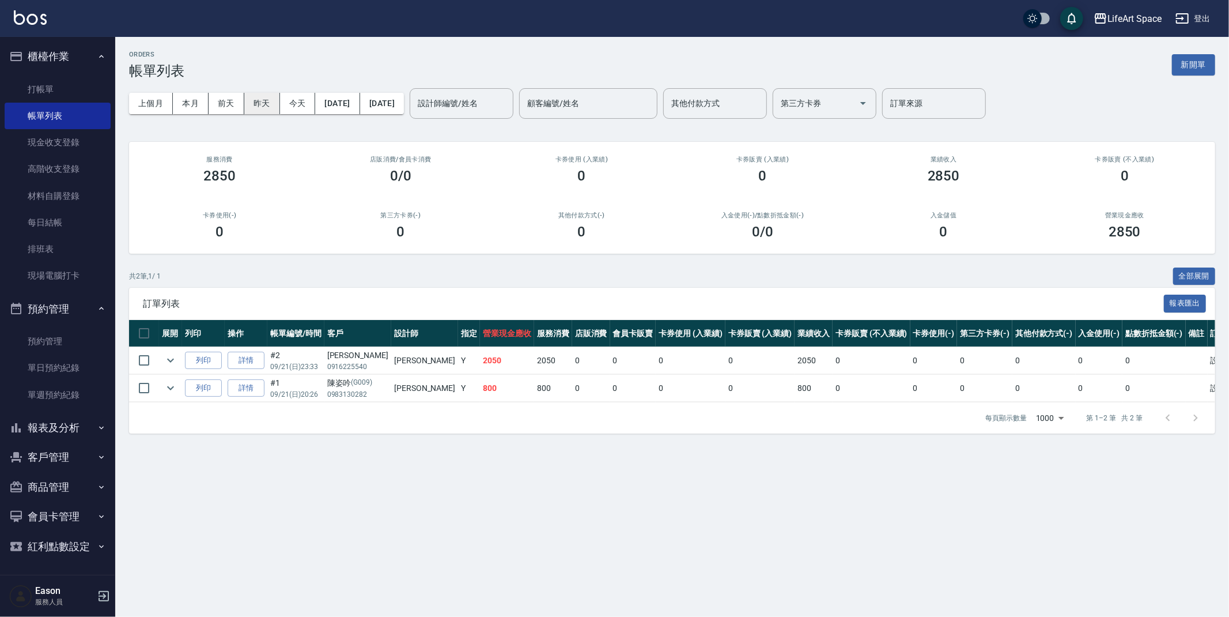
click at [259, 105] on button "昨天" at bounding box center [262, 103] width 36 height 21
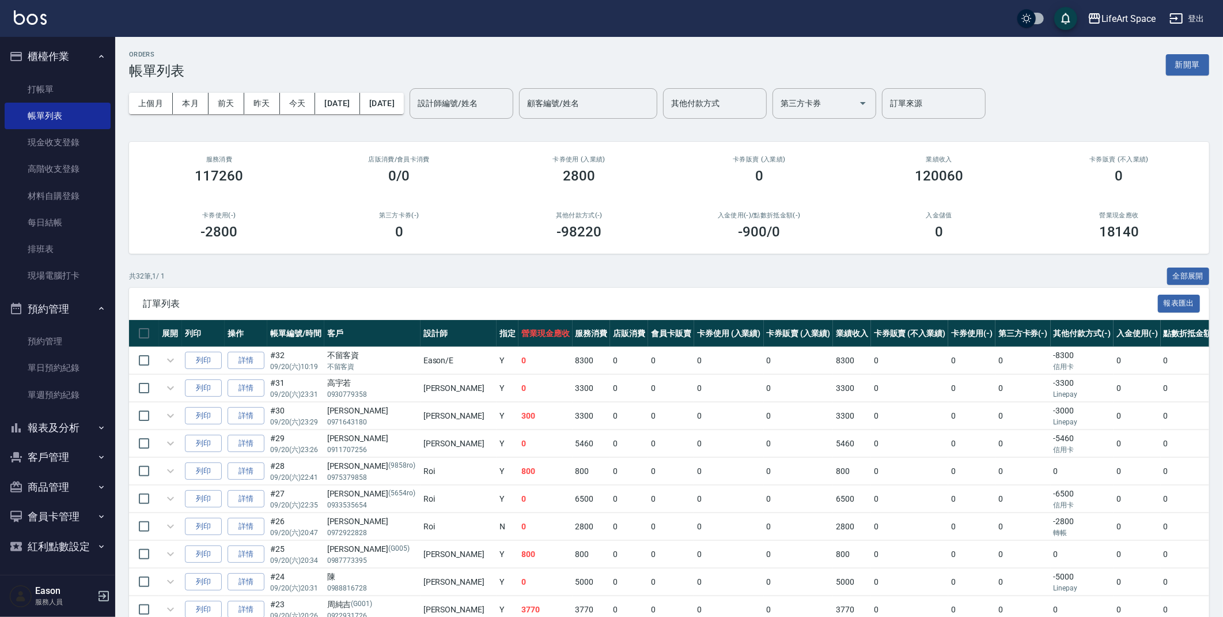
click at [506, 105] on div "設計師編號/姓名 設計師編號/姓名" at bounding box center [462, 103] width 104 height 31
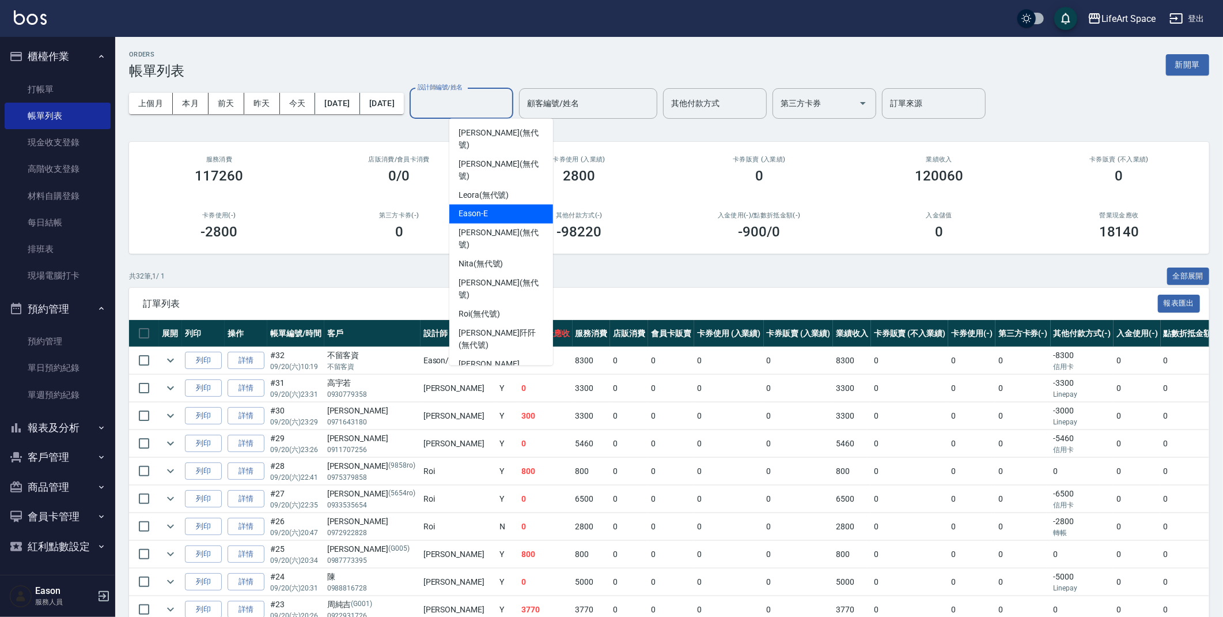
click at [492, 205] on div "Eason -E" at bounding box center [501, 214] width 104 height 19
type input "Eason-E"
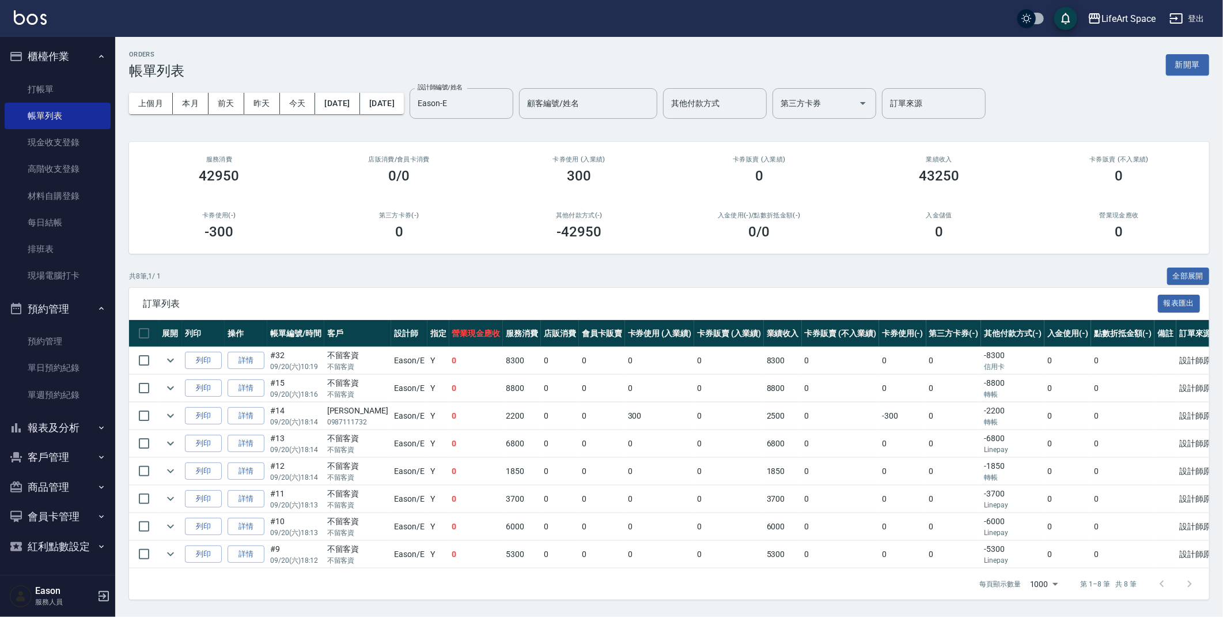
click at [355, 52] on div "ORDERS 帳單列表 新開單" at bounding box center [669, 65] width 1080 height 28
click at [1190, 67] on button "新開單" at bounding box center [1187, 64] width 43 height 21
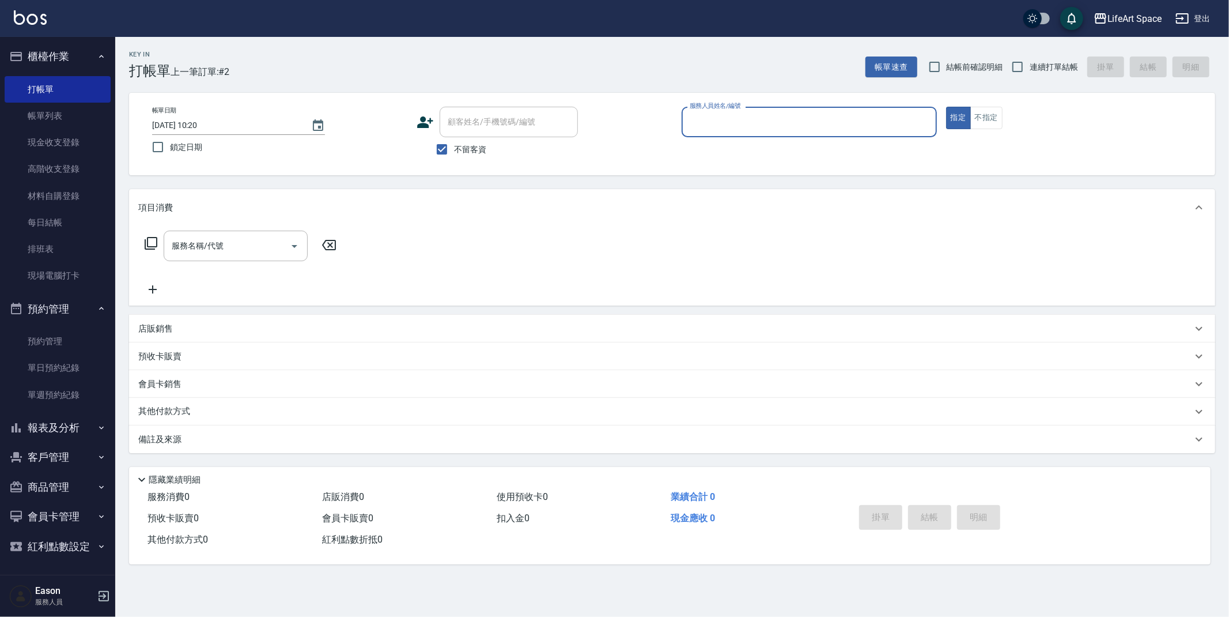
click at [719, 126] on input "服務人員姓名/編號" at bounding box center [809, 122] width 245 height 20
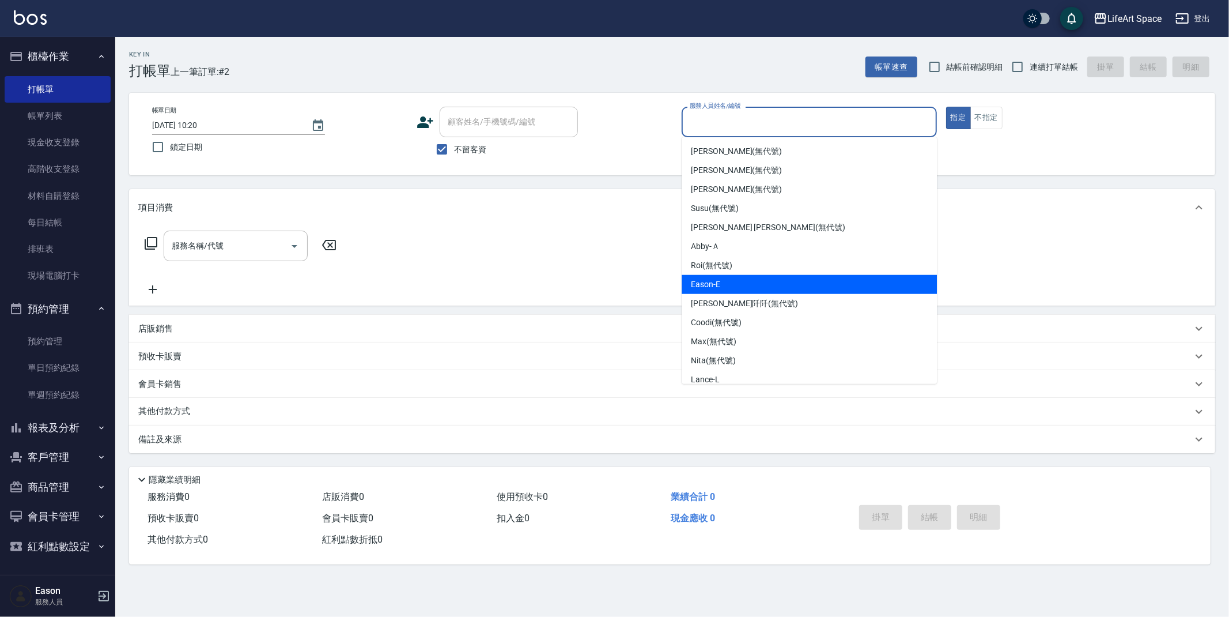
drag, startPoint x: 713, startPoint y: 282, endPoint x: 668, endPoint y: 277, distance: 44.7
click at [713, 282] on span "Eason -E" at bounding box center [705, 284] width 29 height 12
type input "Eason-E"
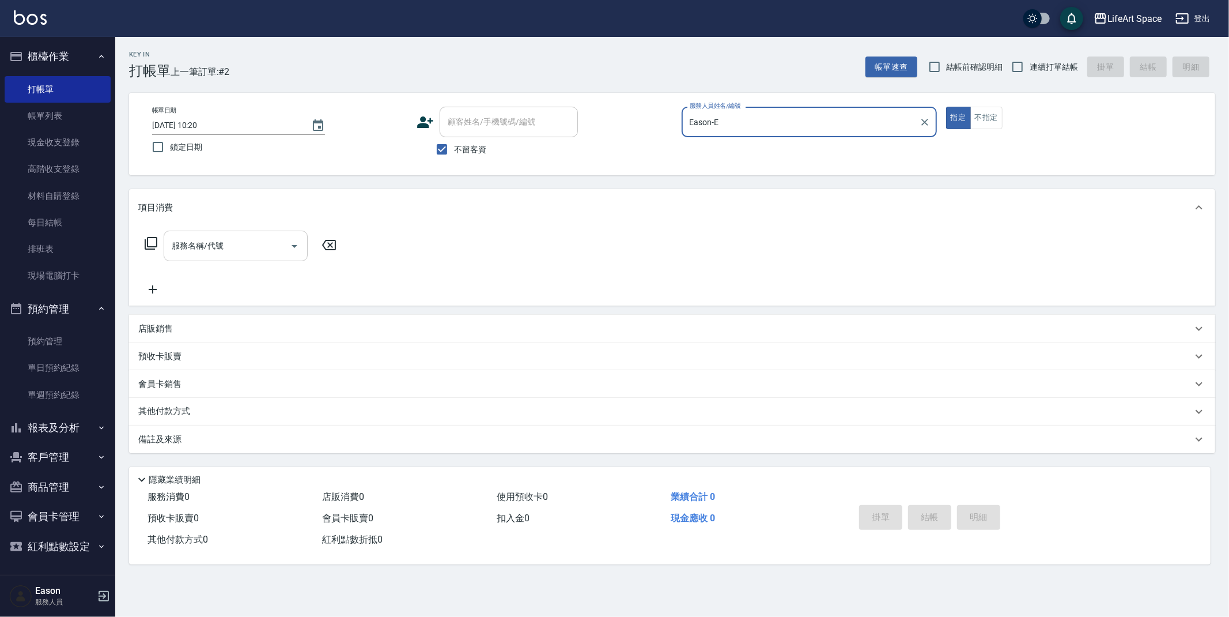
click at [226, 240] on input "服務名稱/代號" at bounding box center [227, 246] width 116 height 20
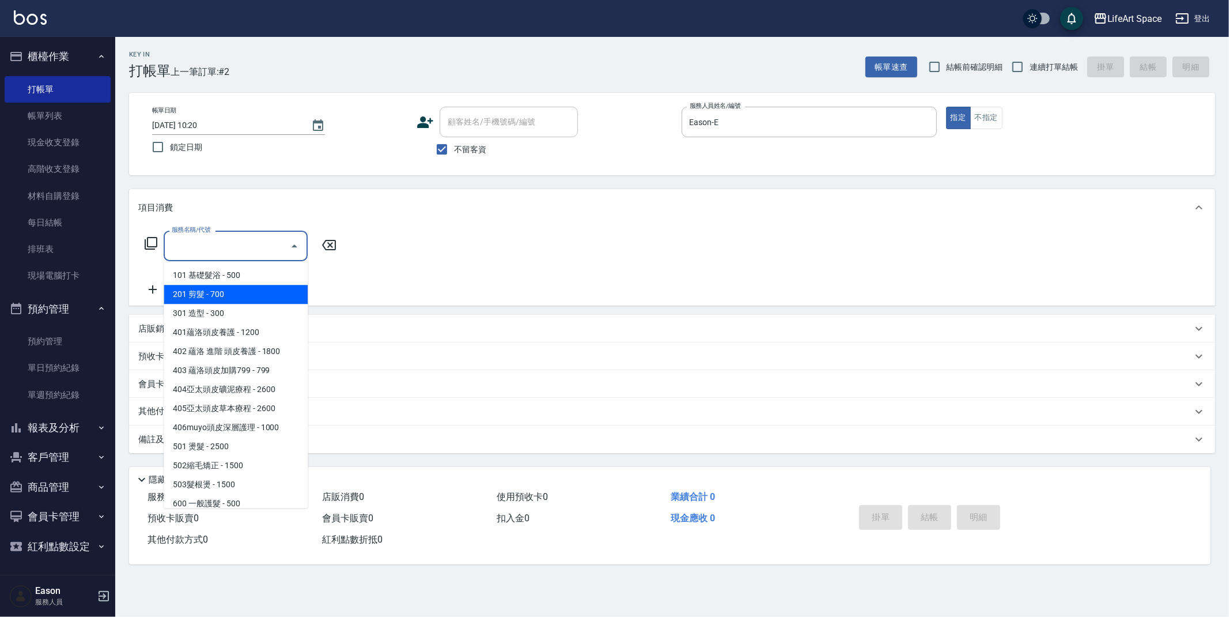
click at [236, 300] on span "201 剪髮 - 700" at bounding box center [236, 294] width 144 height 19
type input "201 剪髮(201)"
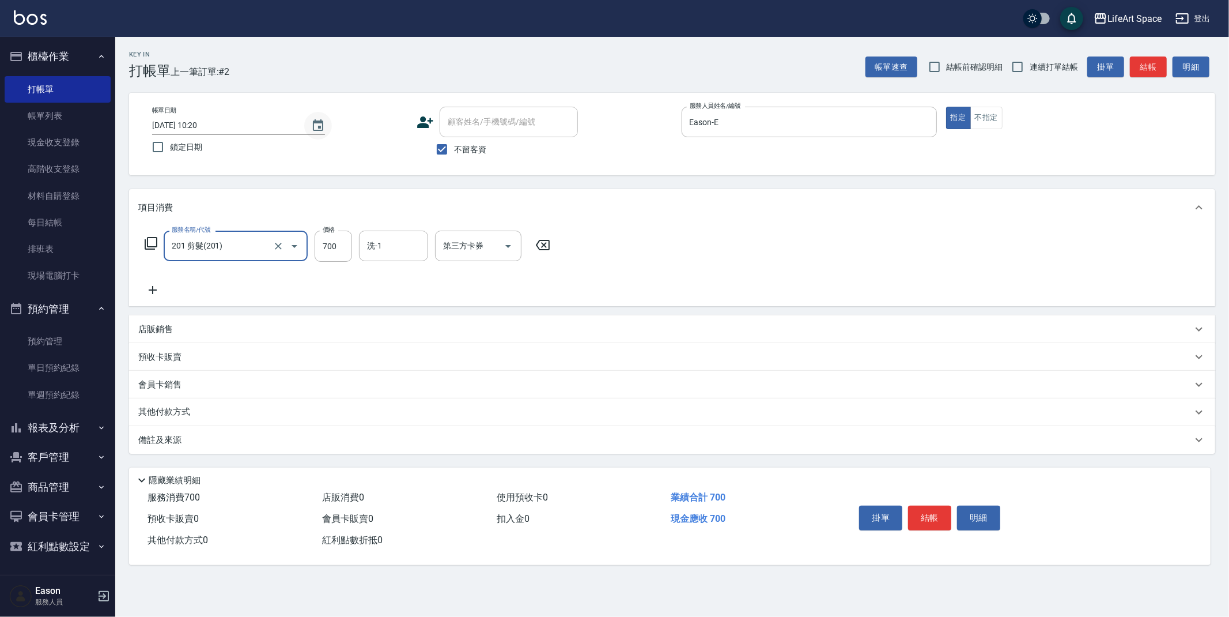
click at [318, 129] on icon "Choose date, selected date is 2025-09-21" at bounding box center [318, 126] width 14 height 14
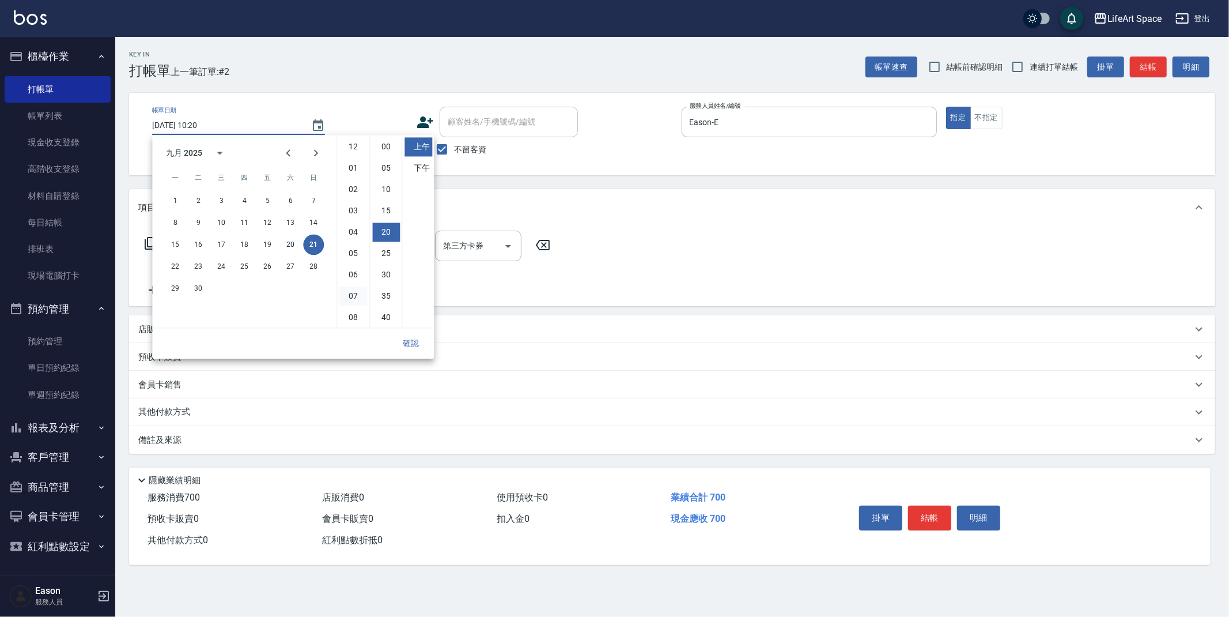
scroll to position [64, 0]
click at [293, 244] on button "20" at bounding box center [290, 244] width 21 height 21
type input "[DATE] 10:20"
click at [418, 341] on button "確認" at bounding box center [410, 342] width 37 height 21
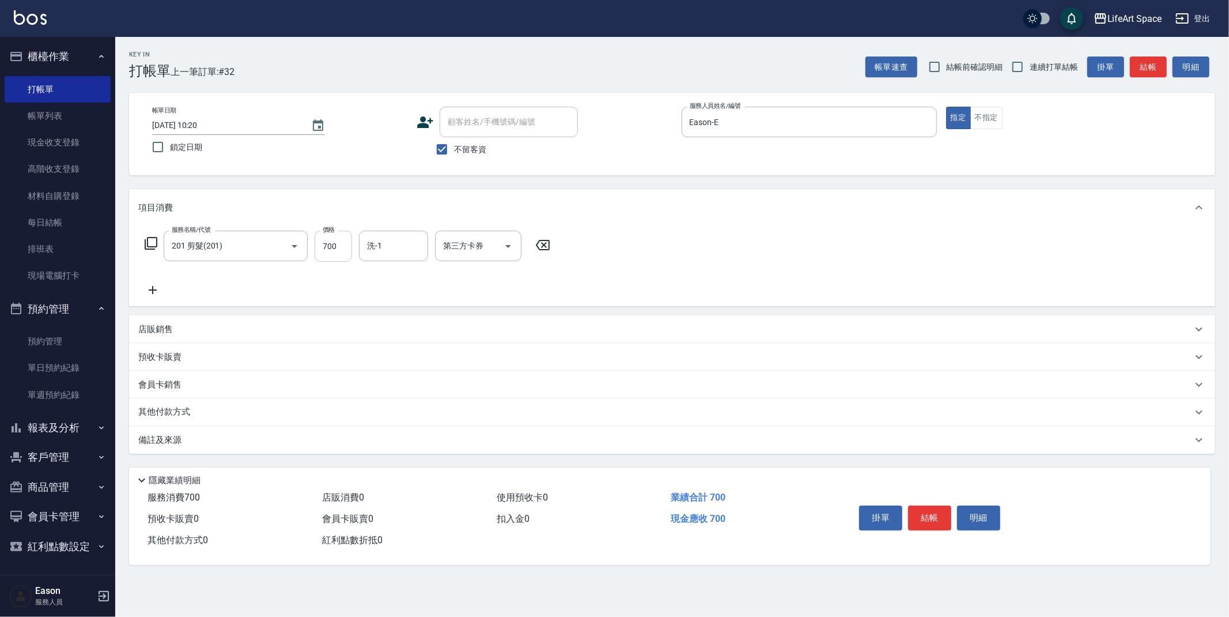
click at [344, 248] on input "700" at bounding box center [333, 245] width 37 height 31
type input "800"
click at [409, 241] on input "洗-1" at bounding box center [393, 246] width 59 height 20
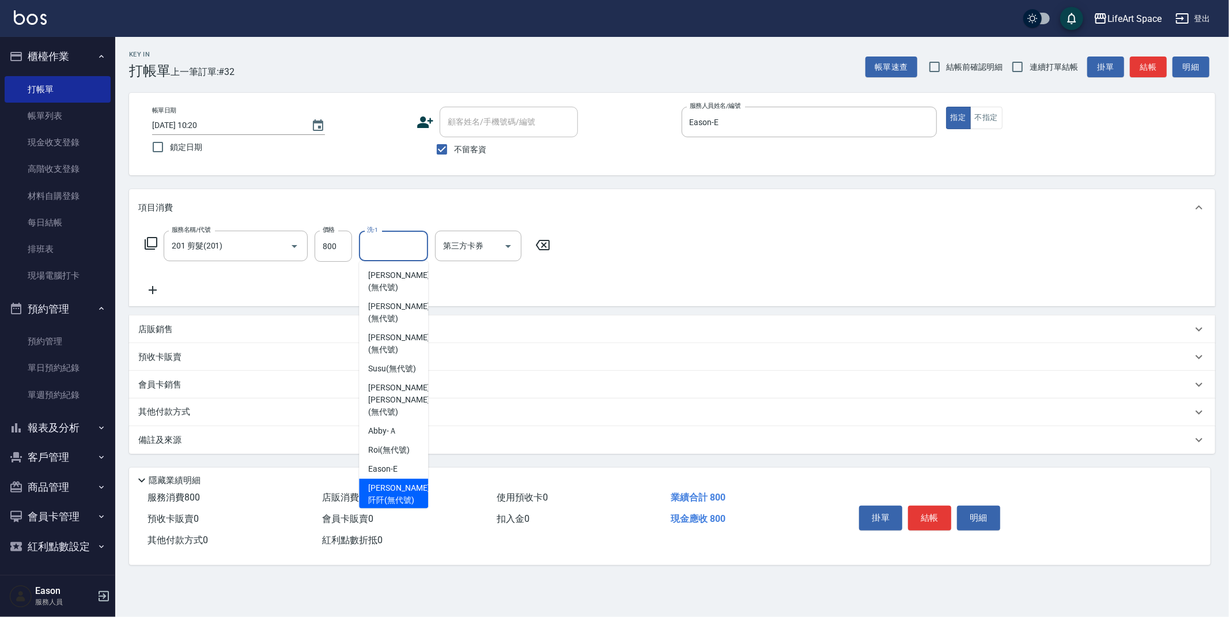
drag, startPoint x: 389, startPoint y: 488, endPoint x: 359, endPoint y: 472, distance: 34.0
click at [389, 487] on span "[PERSON_NAME]阡 (無代號)" at bounding box center [398, 494] width 61 height 24
type input "[PERSON_NAME]阡(無代號)"
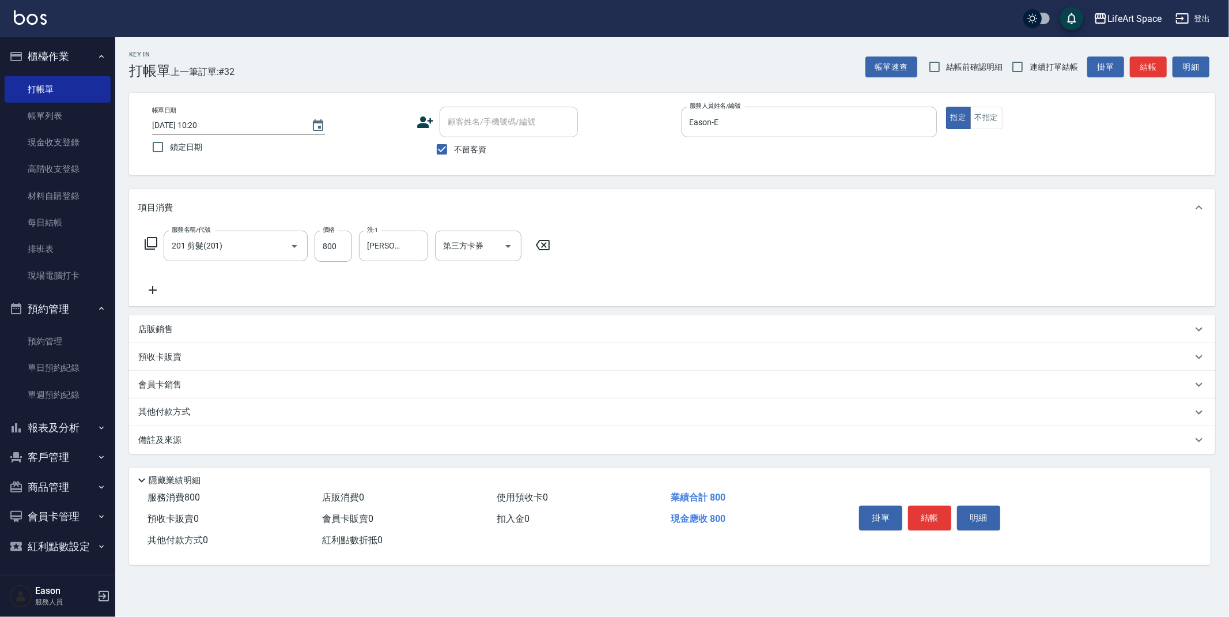
drag, startPoint x: 312, startPoint y: 440, endPoint x: 356, endPoint y: 482, distance: 60.7
click at [312, 440] on div "備註及來源" at bounding box center [665, 440] width 1054 height 12
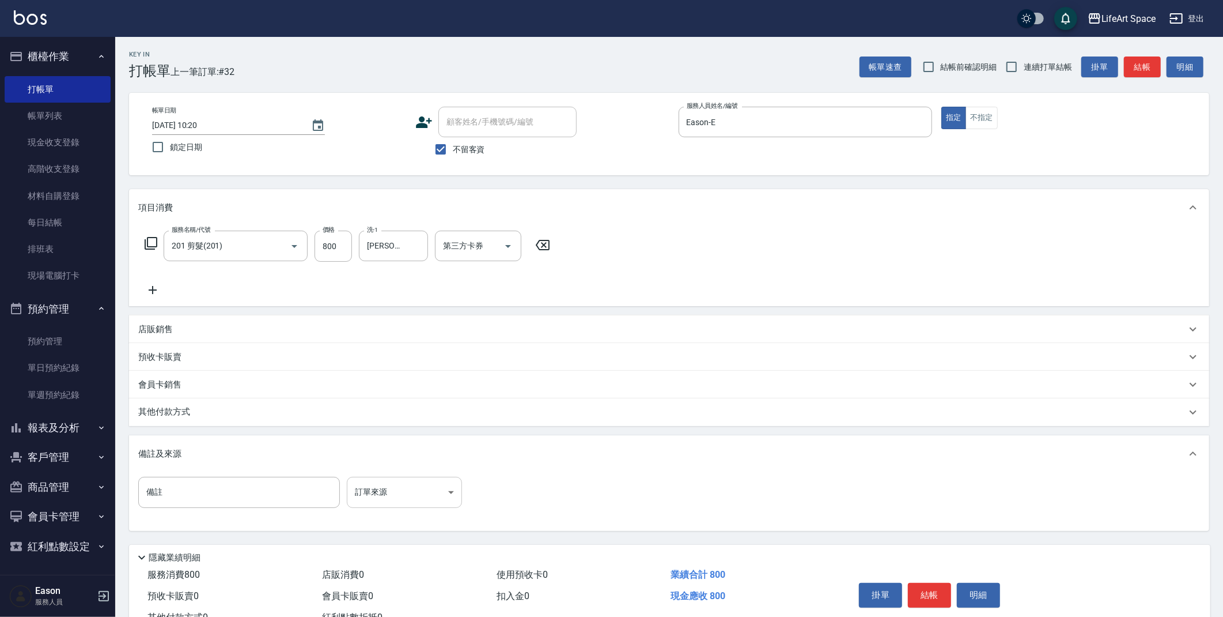
click at [394, 487] on body "LifeArt Space 登出 櫃檯作業 打帳單 帳單列表 現金收支登錄 高階收支登錄 材料自購登錄 每日結帳 排班表 現場電腦打卡 預約管理 預約管理 單…" at bounding box center [611, 328] width 1223 height 656
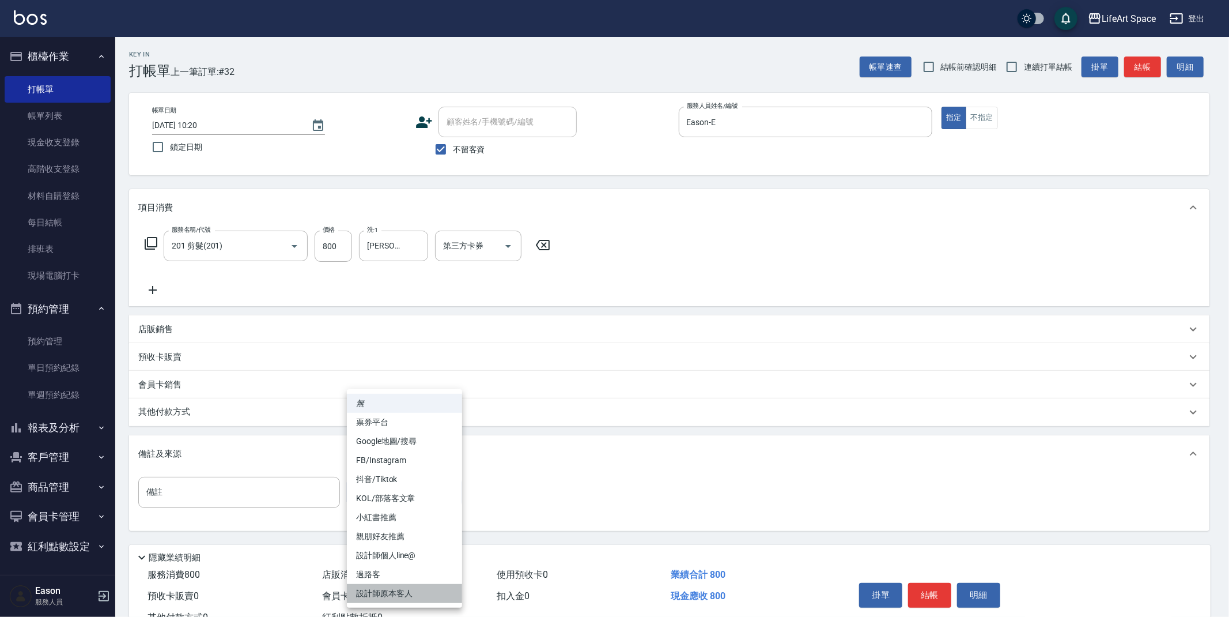
click at [407, 588] on li "設計師原本客人" at bounding box center [404, 593] width 115 height 19
type input "設計師原本客人"
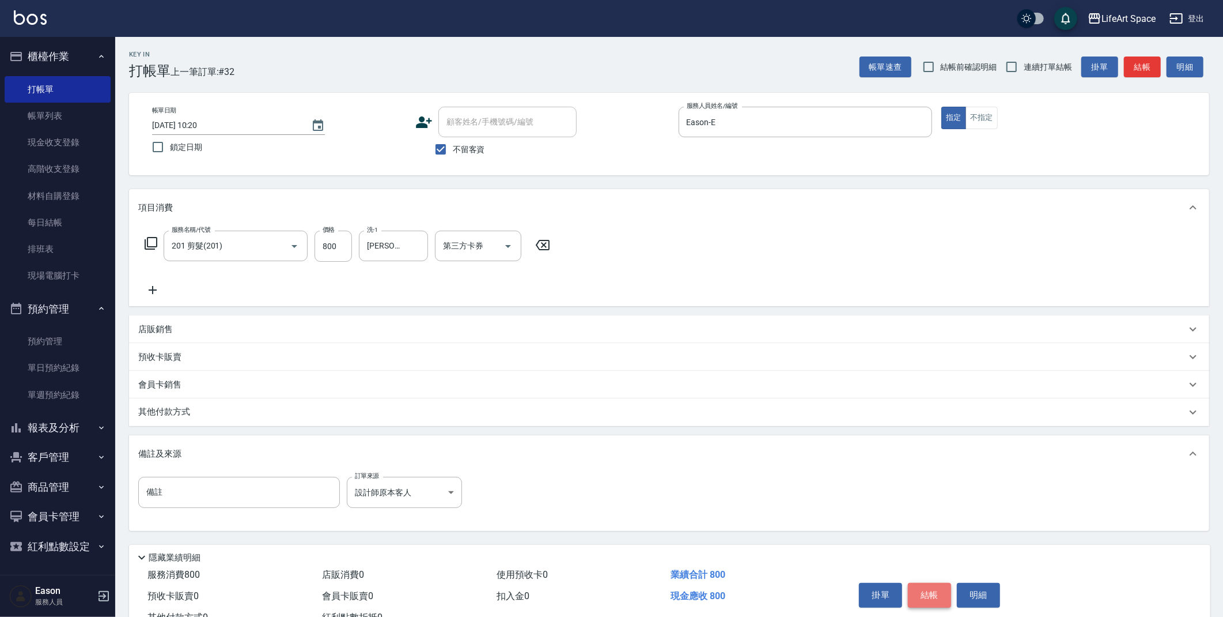
click at [944, 583] on button "結帳" at bounding box center [929, 595] width 43 height 24
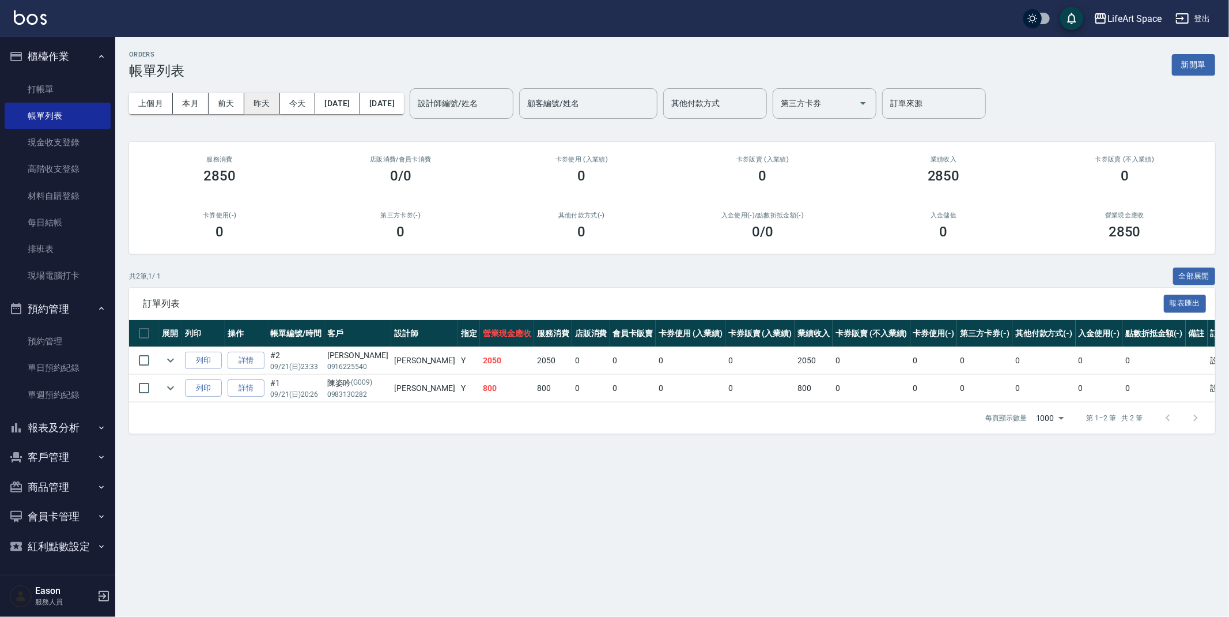
click at [267, 104] on button "昨天" at bounding box center [262, 103] width 36 height 21
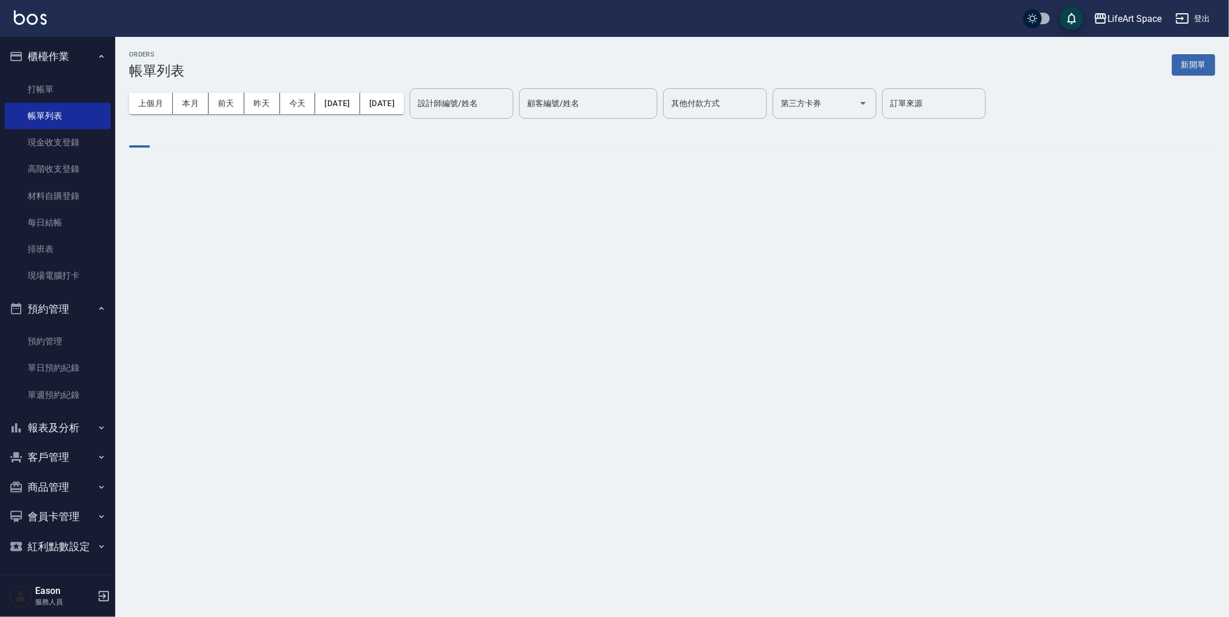
click at [502, 106] on div "設計師編號/姓名 設計師編號/姓名" at bounding box center [462, 103] width 104 height 31
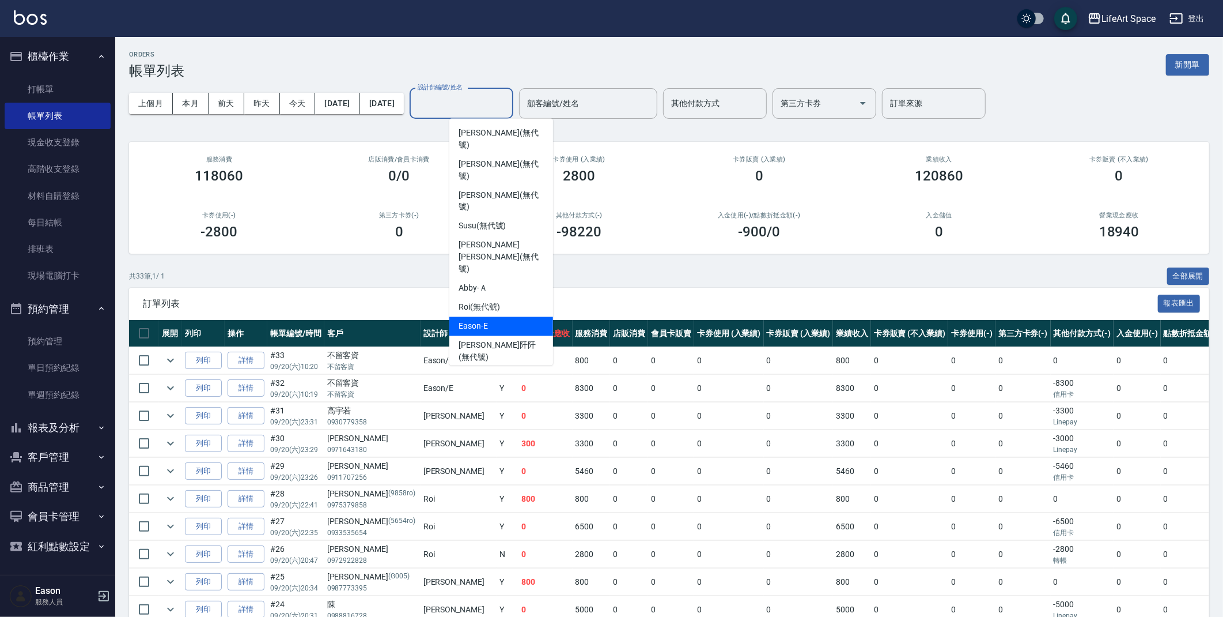
click at [490, 317] on div "Eason -E" at bounding box center [501, 326] width 104 height 19
type input "Eason-E"
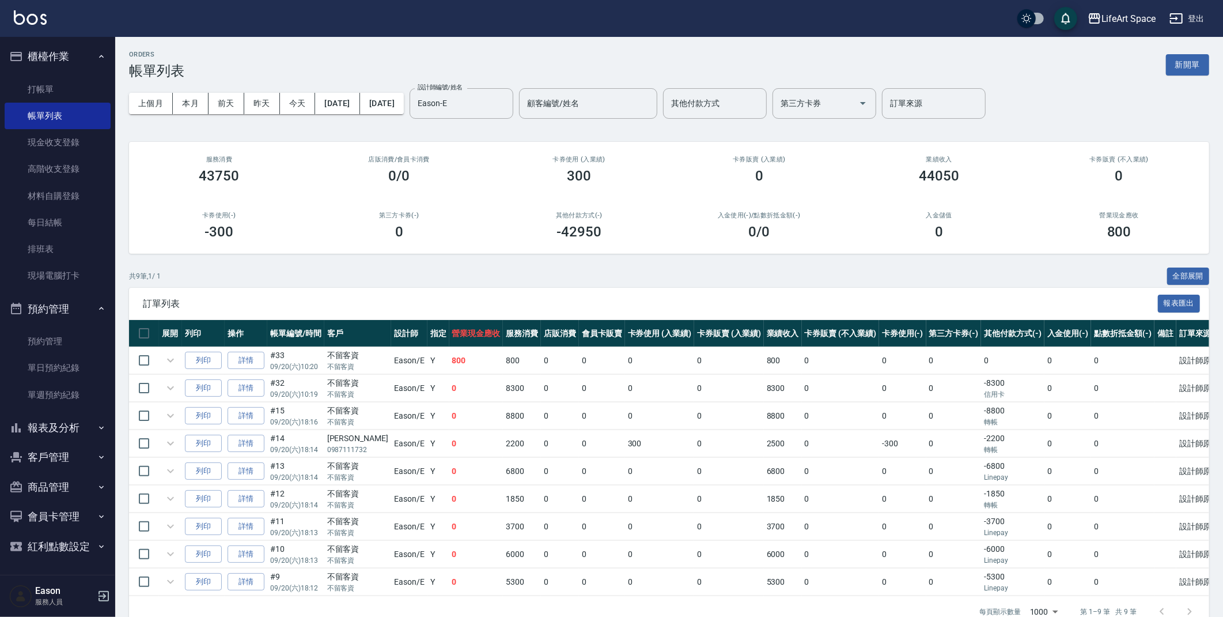
click at [424, 55] on div "ORDERS 帳單列表 新開單" at bounding box center [669, 65] width 1080 height 28
click at [68, 430] on button "報表及分析" at bounding box center [58, 428] width 106 height 30
click at [75, 566] on link "全店業績分析表" at bounding box center [58, 566] width 106 height 27
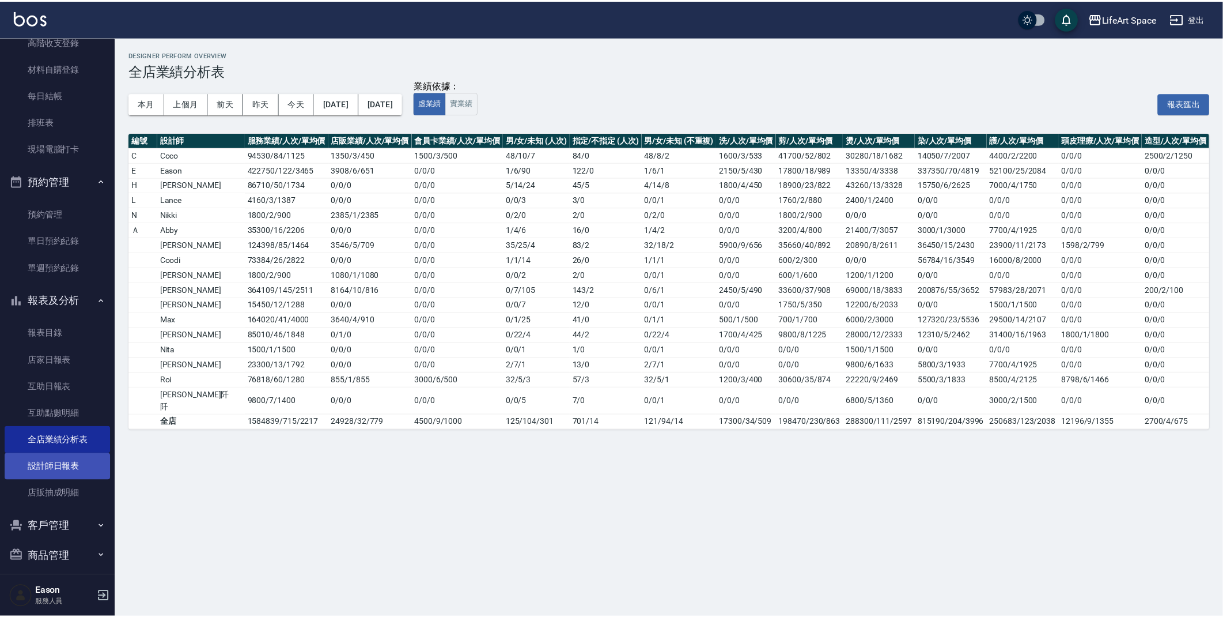
scroll to position [196, 0]
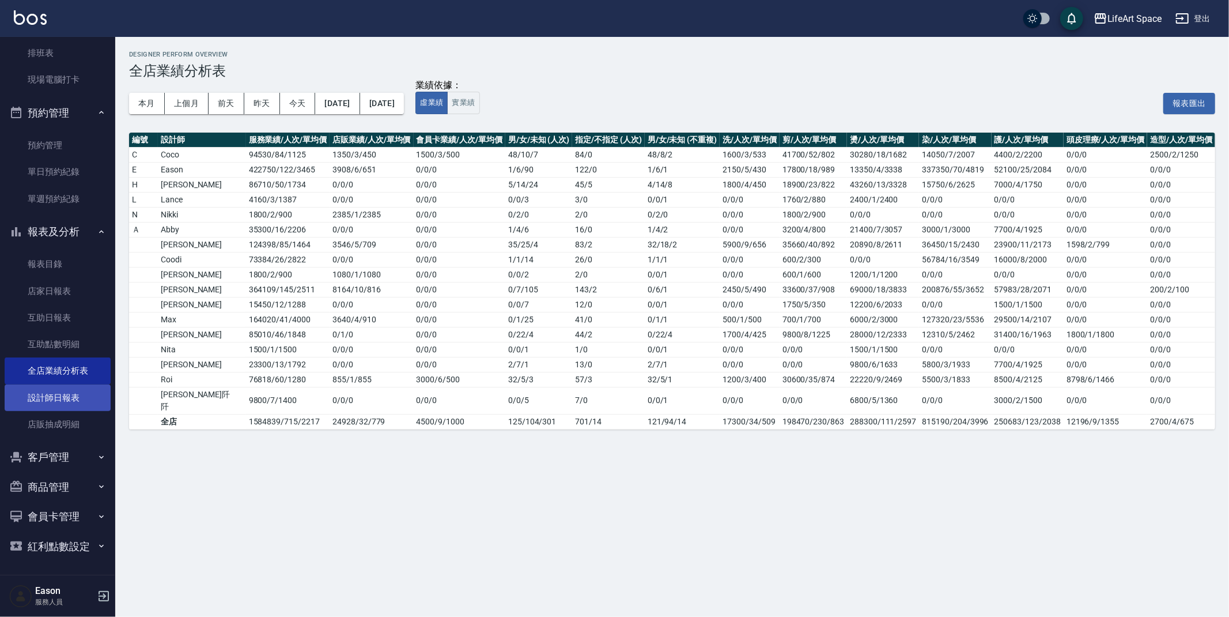
click at [73, 393] on link "設計師日報表" at bounding box center [58, 397] width 106 height 27
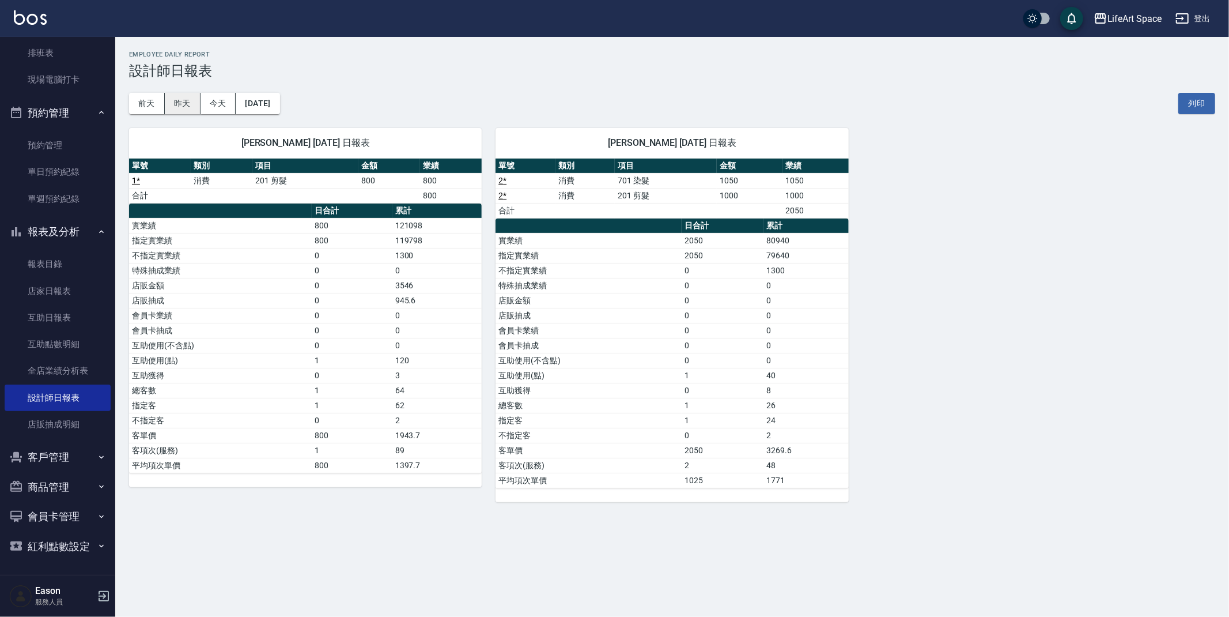
click at [188, 107] on button "昨天" at bounding box center [183, 103] width 36 height 21
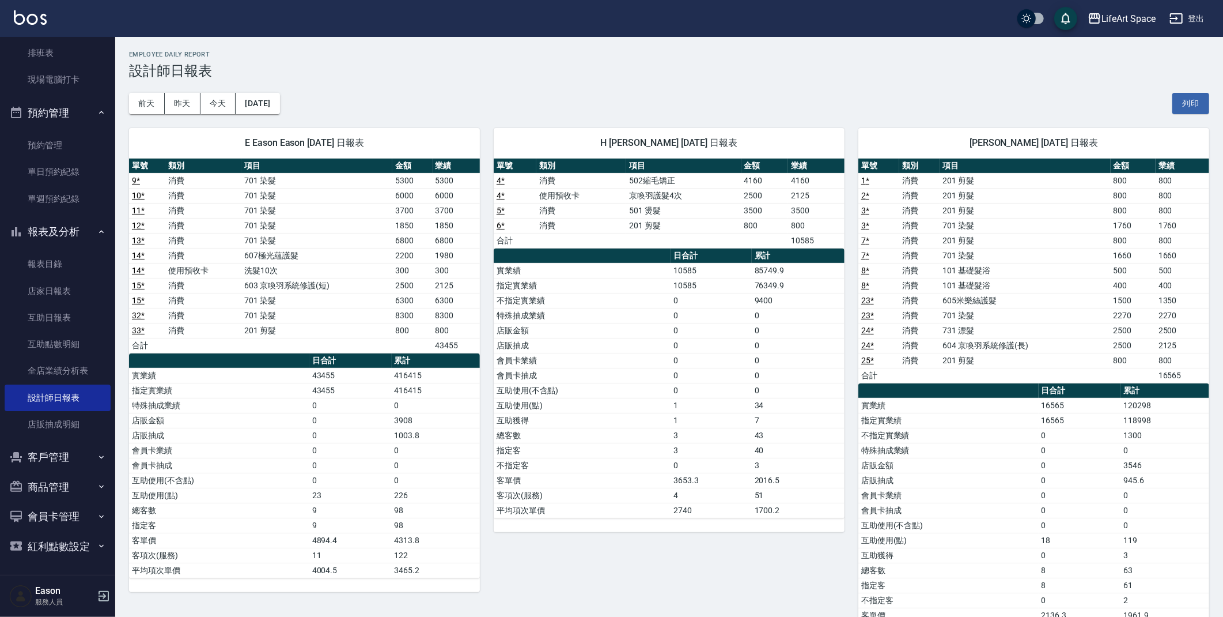
scroll to position [2, 0]
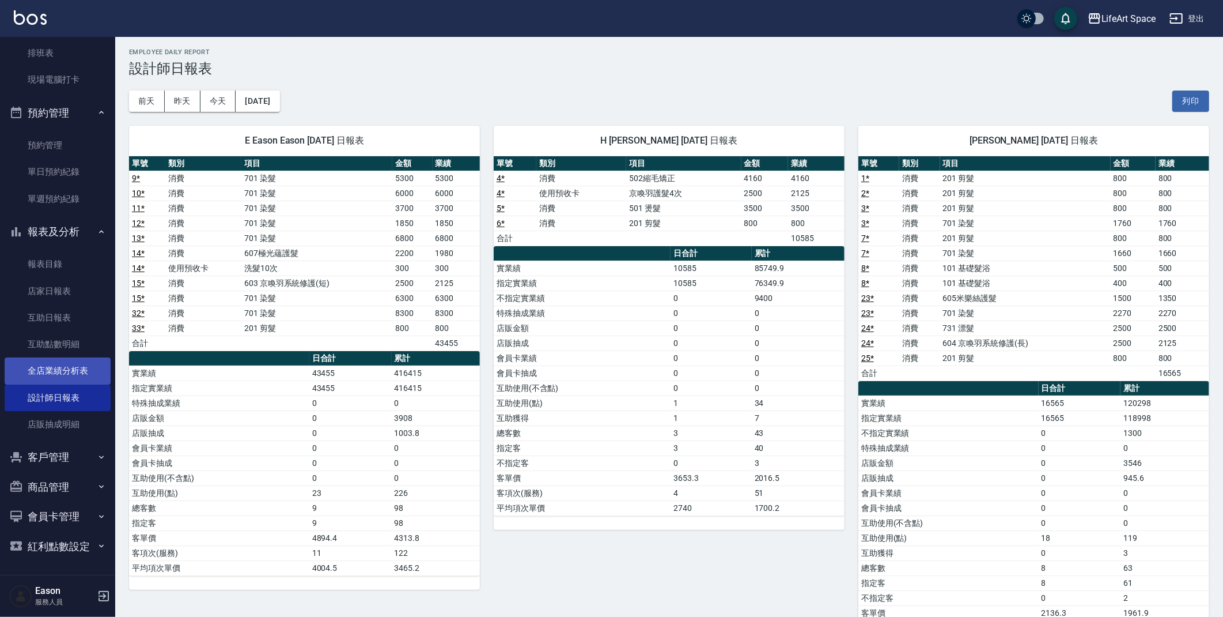
click at [78, 370] on link "全店業績分析表" at bounding box center [58, 370] width 106 height 27
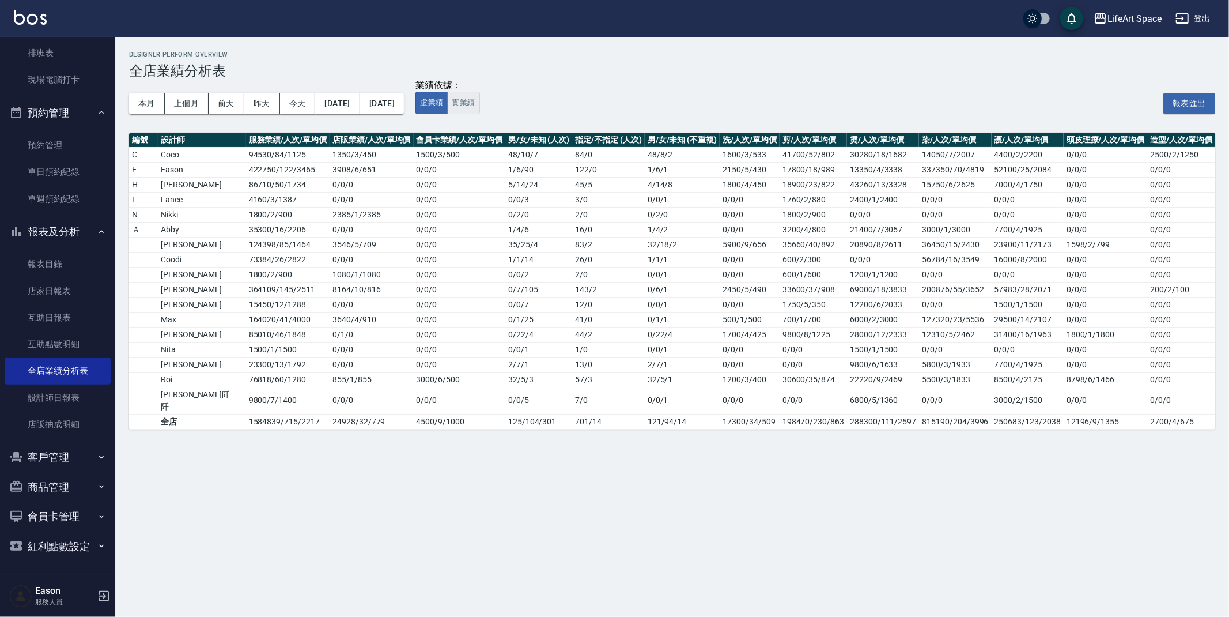
click at [479, 102] on button "實業績" at bounding box center [463, 103] width 32 height 22
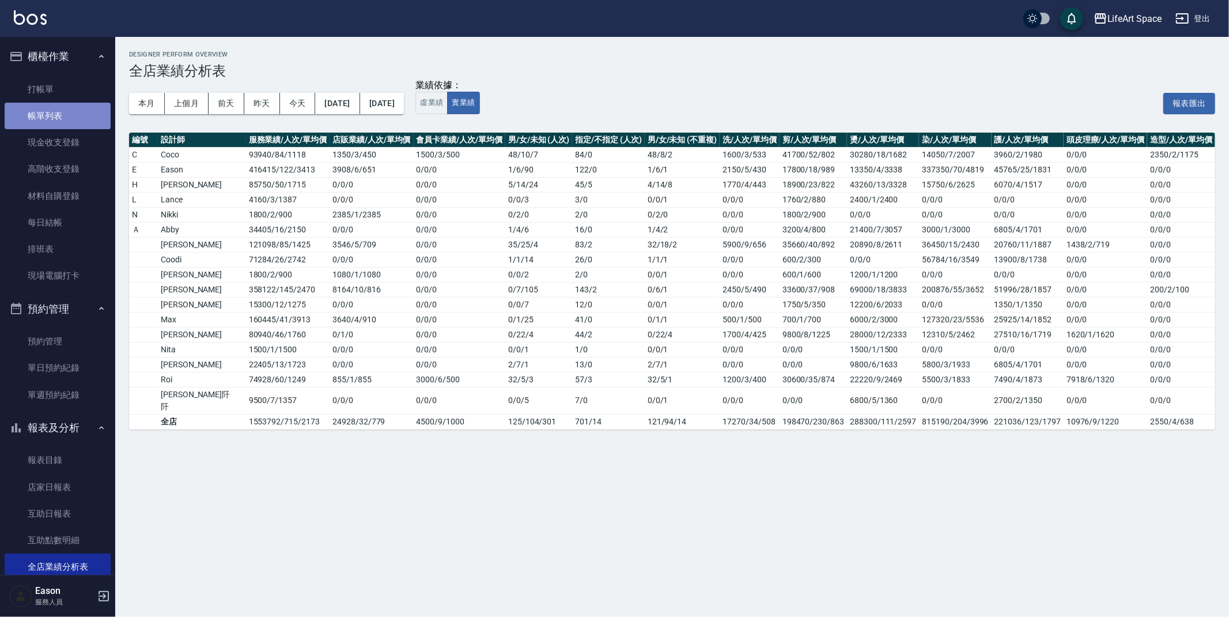
click at [60, 118] on link "帳單列表" at bounding box center [58, 116] width 106 height 27
